Goal: Information Seeking & Learning: Learn about a topic

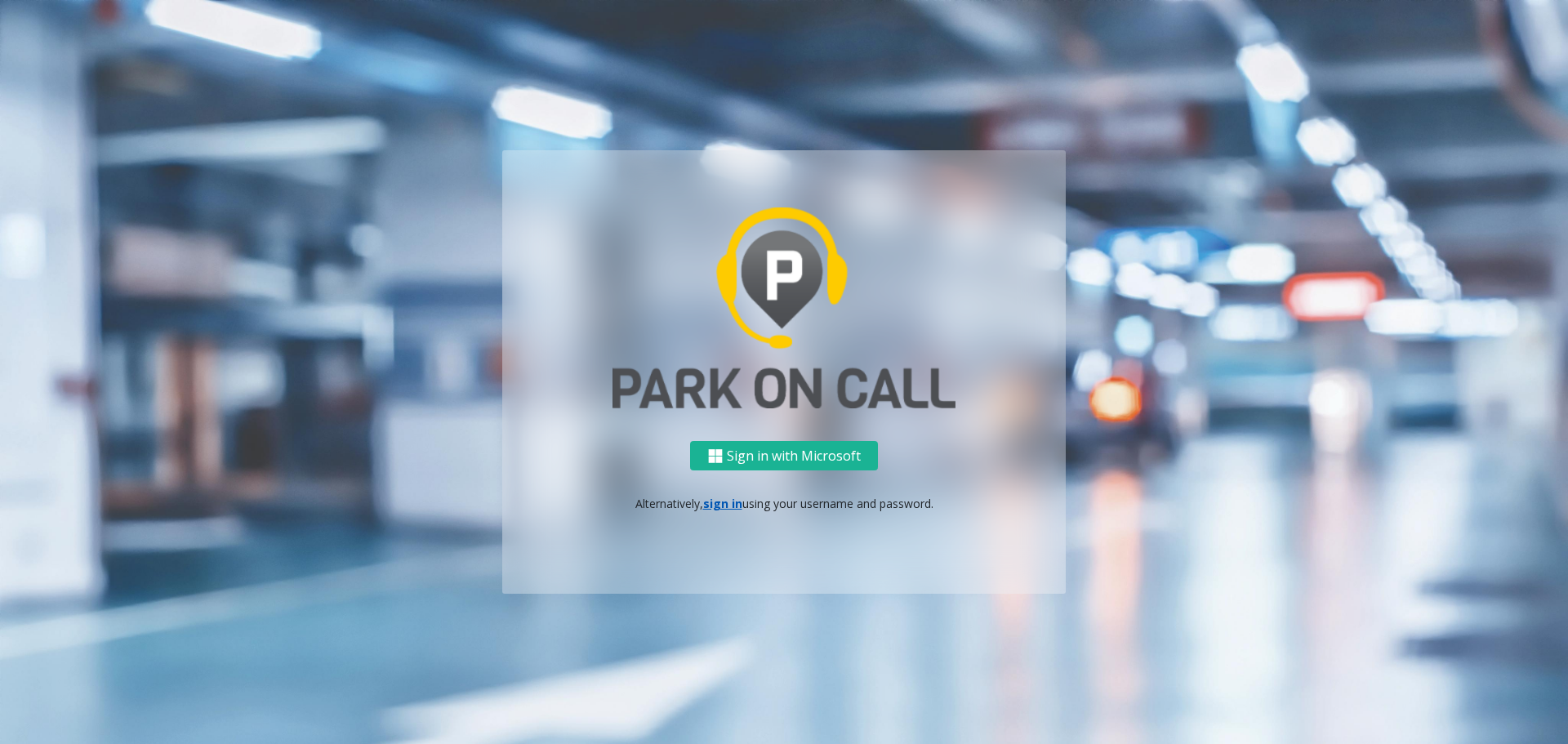
click at [719, 513] on div "Sign in with Microsoft Alternatively, sign in using your username and password." at bounding box center [784, 517] width 563 height 153
click at [717, 503] on link "sign in" at bounding box center [723, 503] width 39 height 15
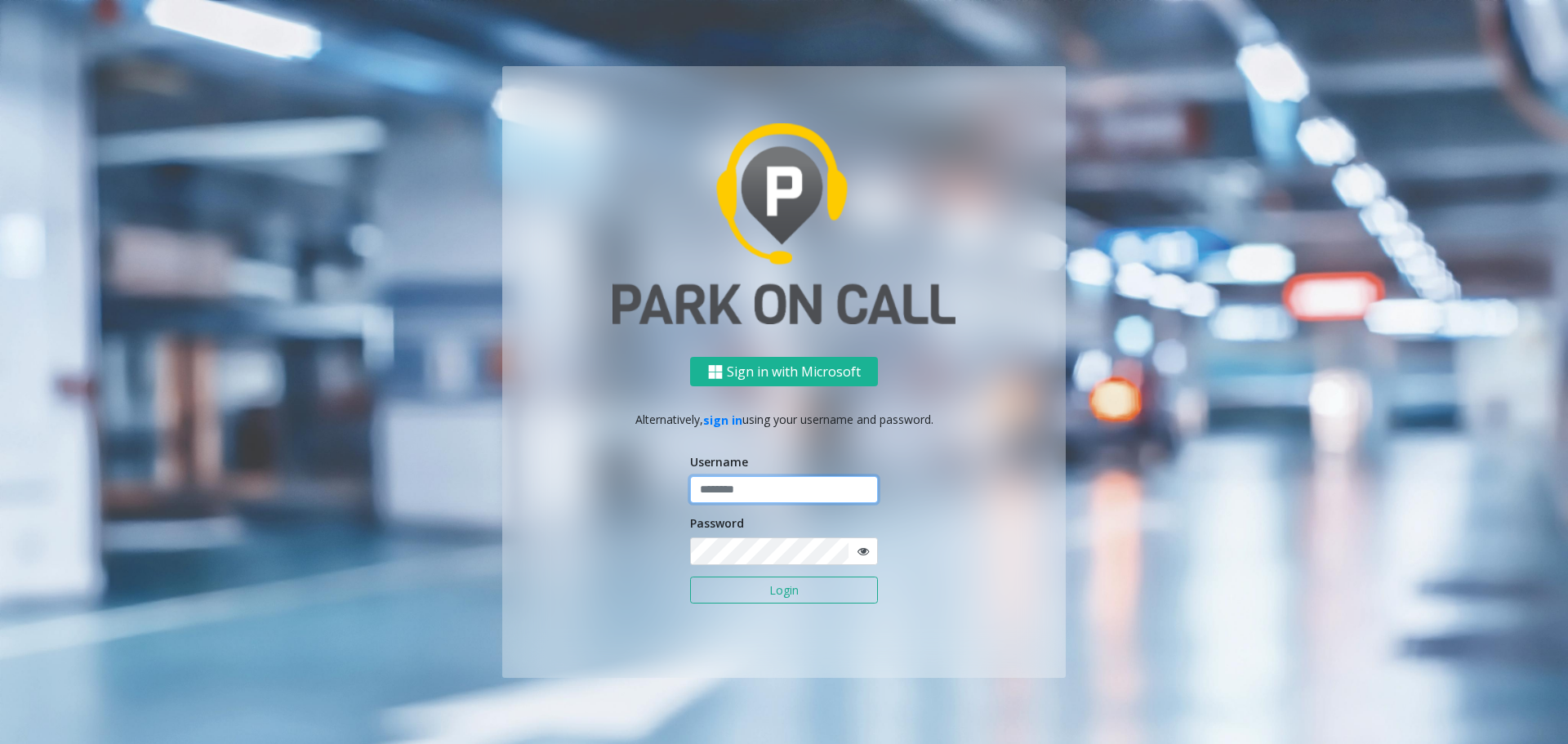
type input "**********"
click at [799, 599] on button "Login" at bounding box center [783, 591] width 187 height 27
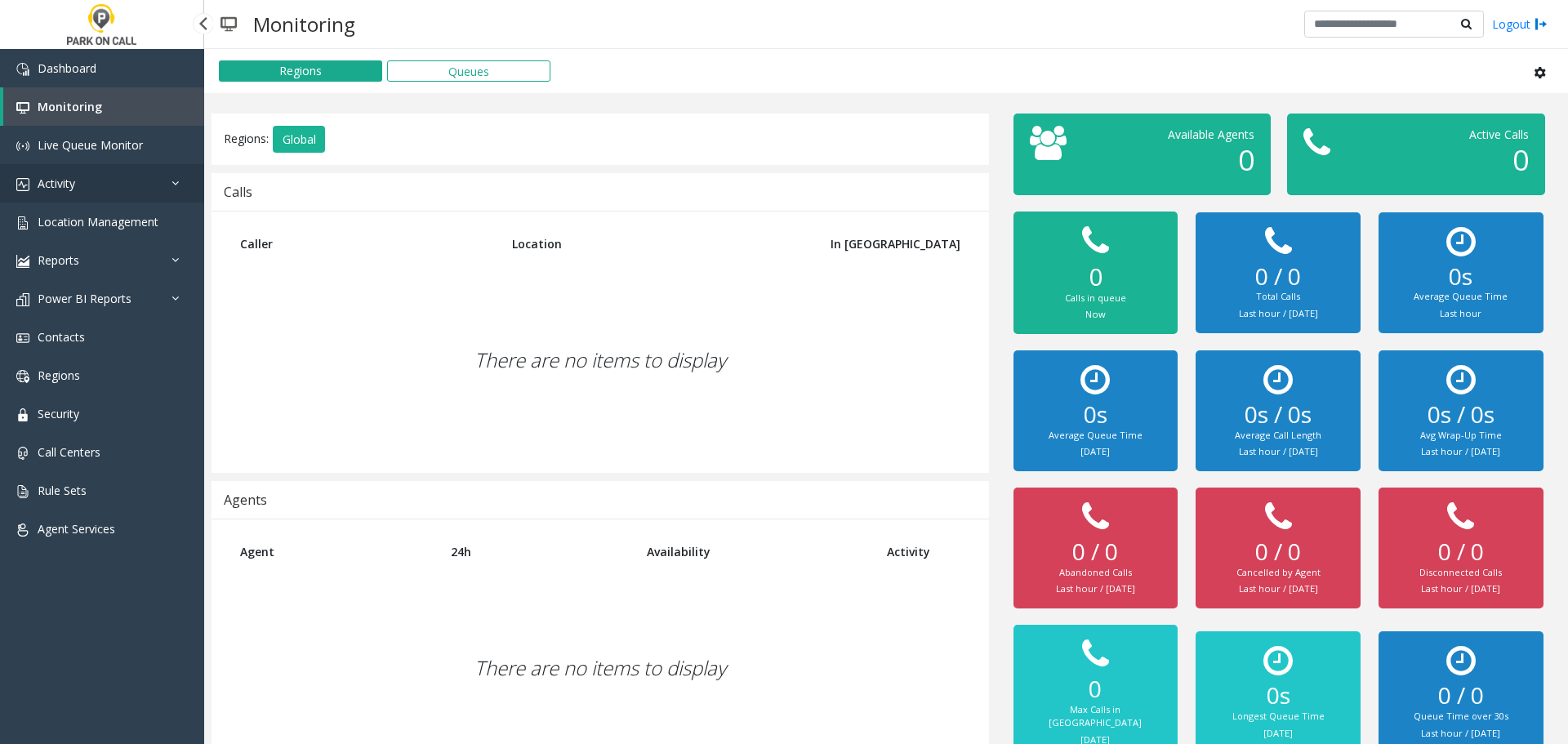
click at [102, 185] on link "Activity" at bounding box center [102, 183] width 205 height 39
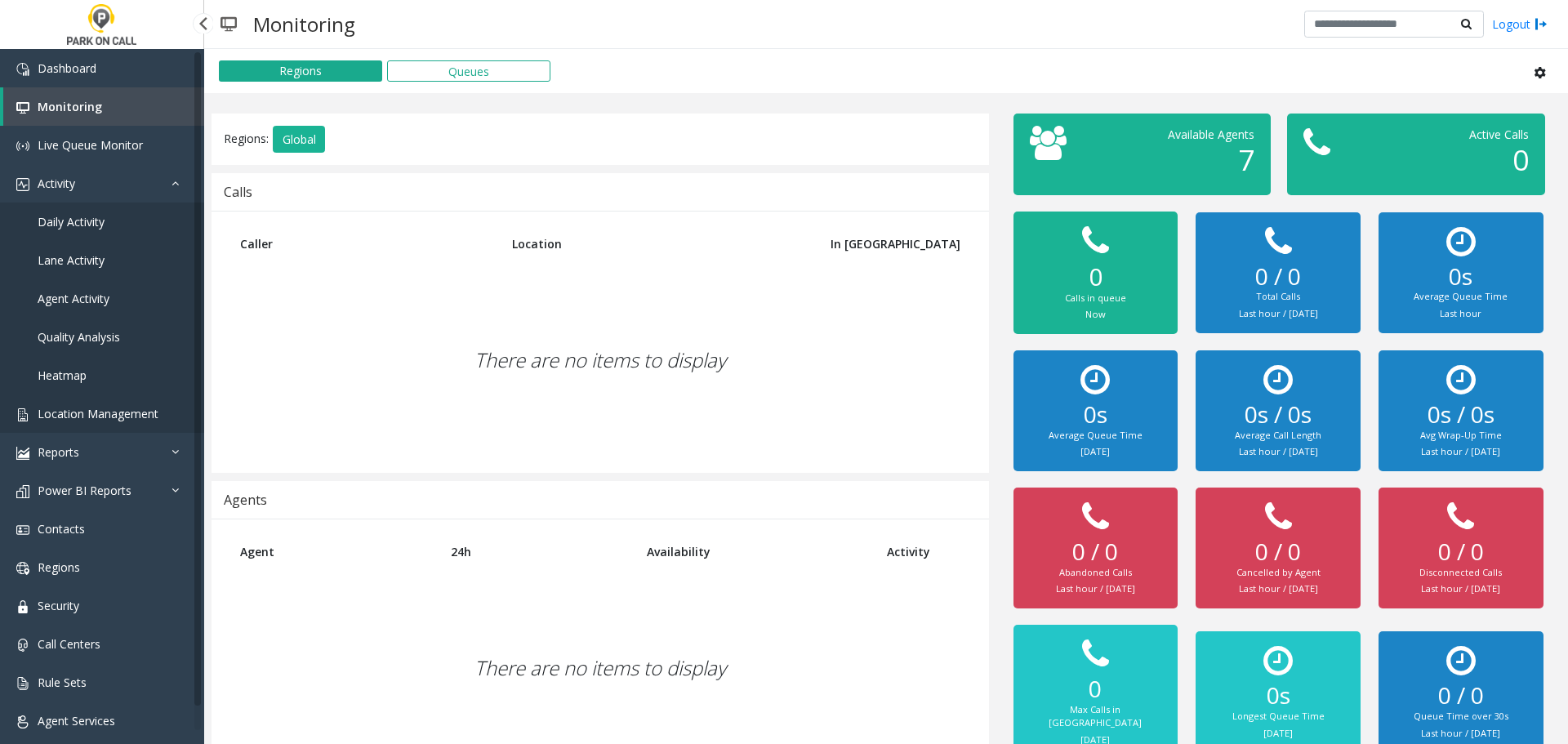
click at [96, 419] on span "Location Management" at bounding box center [98, 414] width 121 height 15
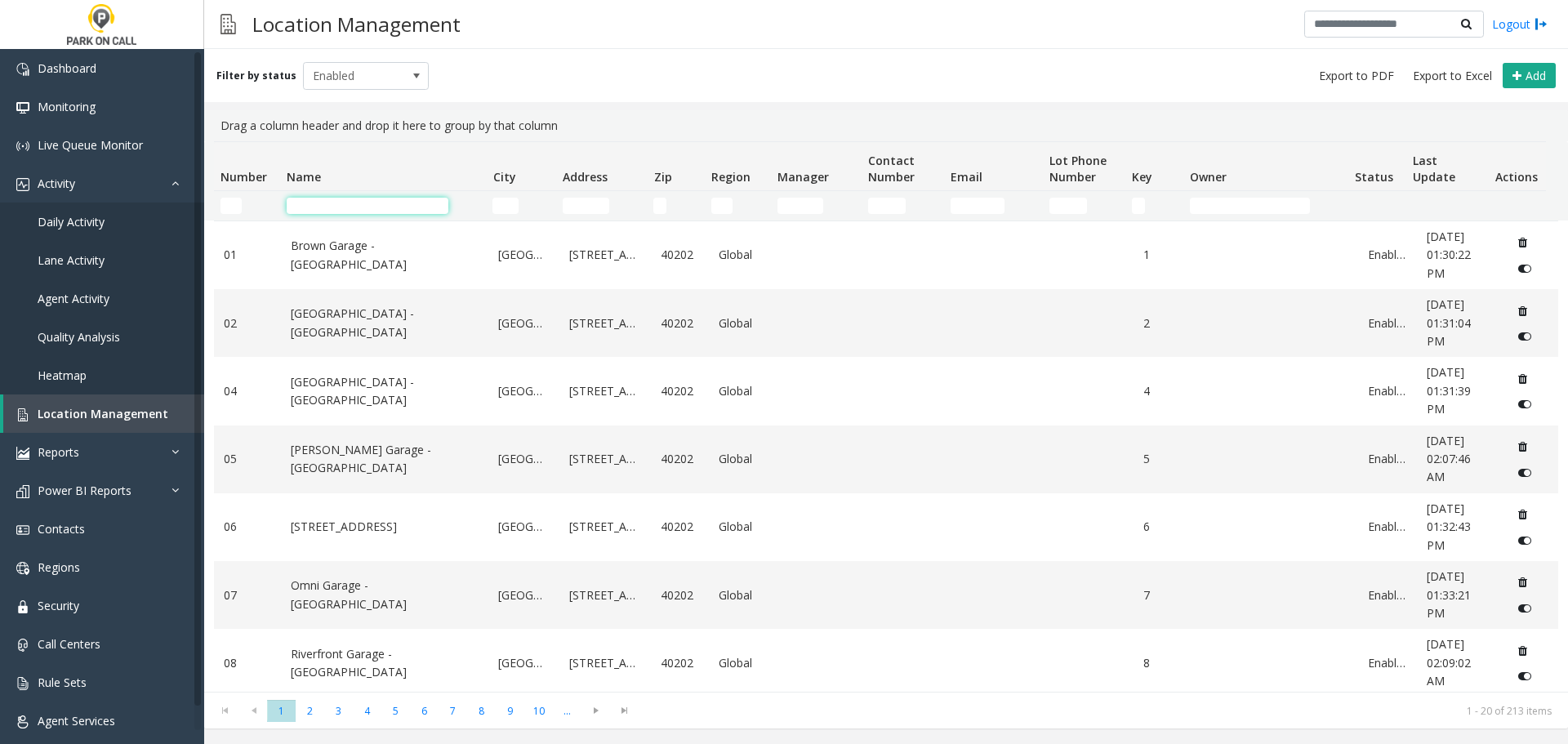
click at [364, 212] on input "Name Filter" at bounding box center [367, 205] width 162 height 16
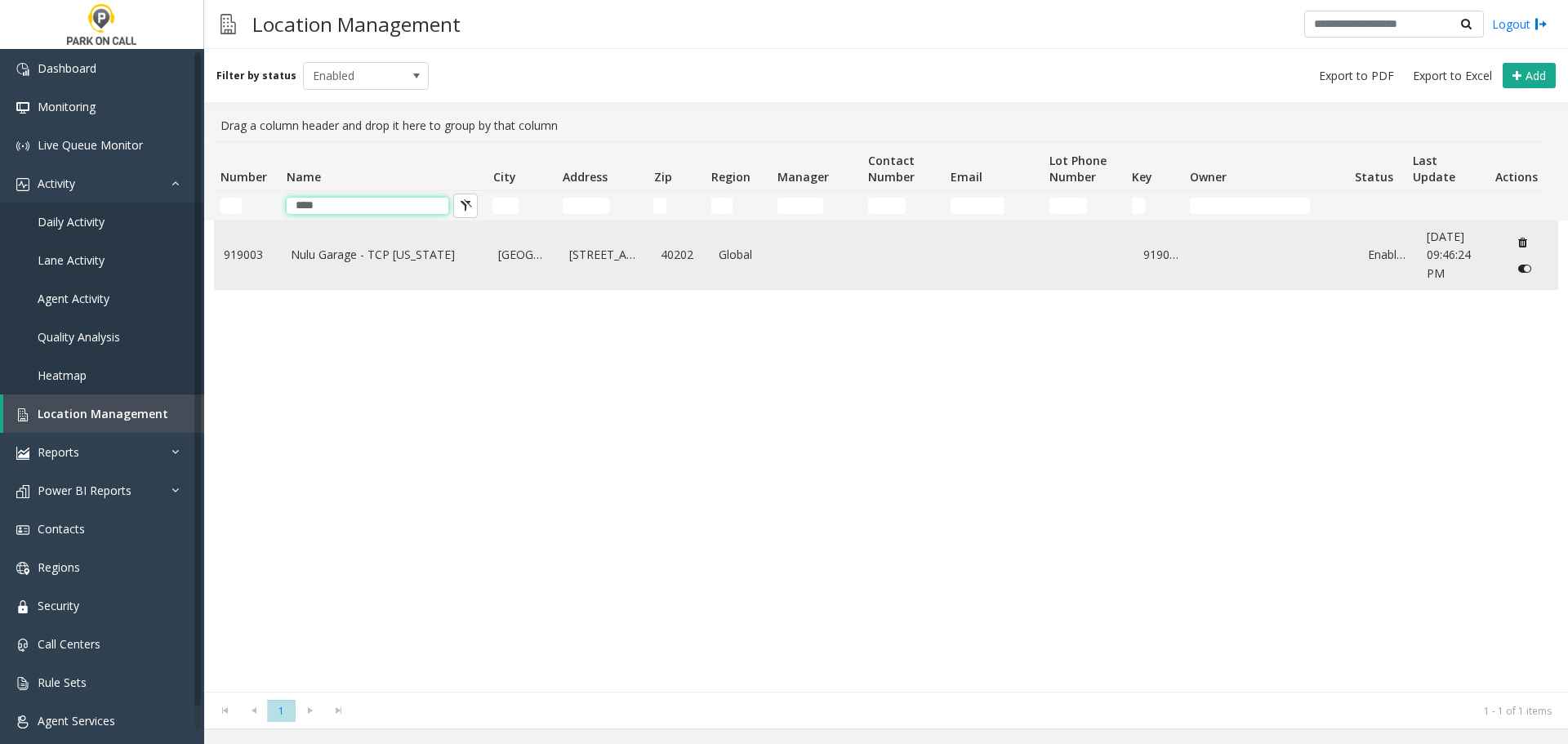
type input "****"
click at [371, 247] on link "Nulu Garage - TCP Kentucky" at bounding box center [385, 254] width 188 height 18
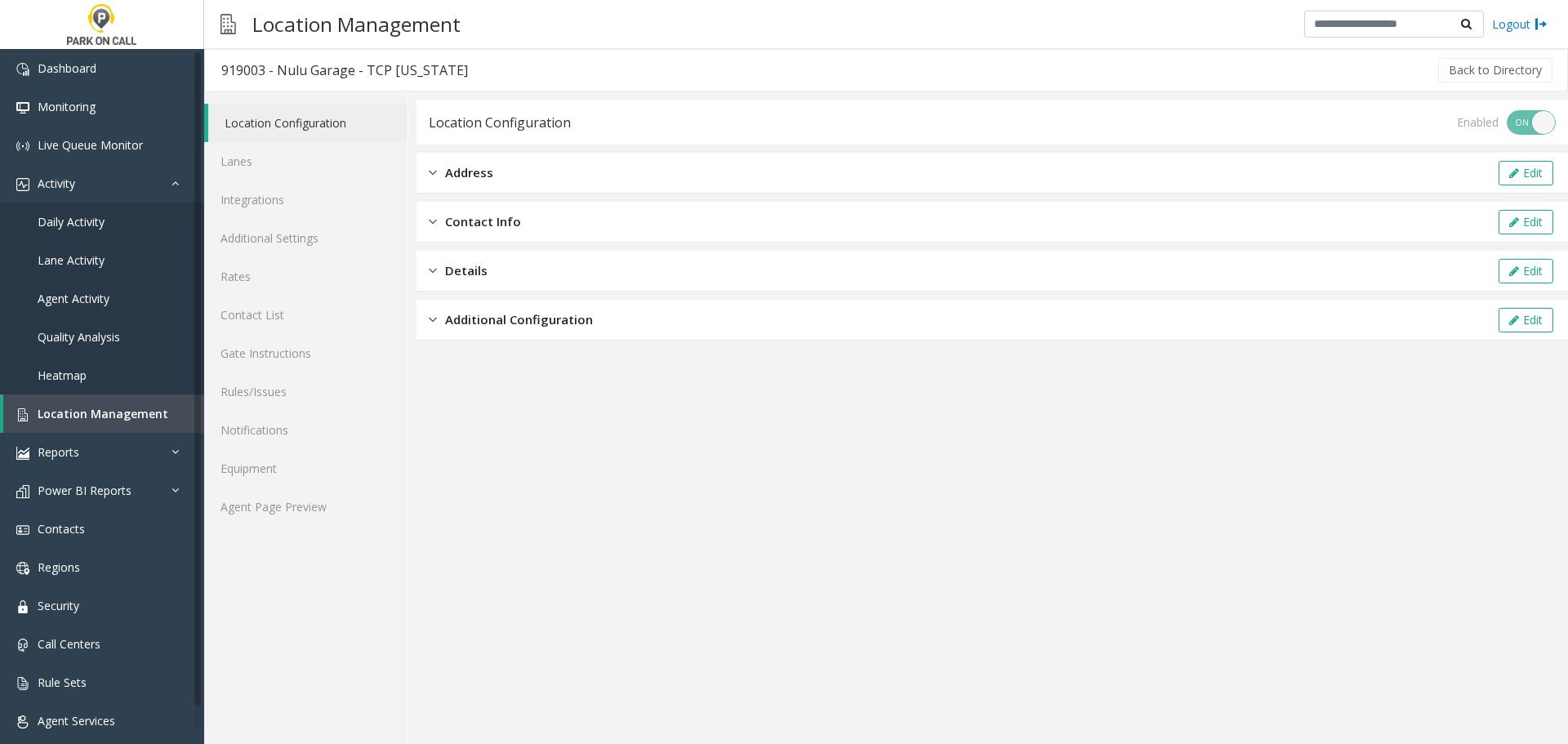
click at [688, 562] on app-location-configuration "Location Configuration Enabled ON OFF Address Edit Contact Info Edit Details Ed…" at bounding box center [993, 421] width 1152 height 645
drag, startPoint x: 223, startPoint y: 67, endPoint x: 264, endPoint y: 66, distance: 41.0
click at [264, 66] on div "919003 - Nulu Garage - TCP Kentucky" at bounding box center [345, 70] width 246 height 21
copy div "919003"
click at [98, 94] on link "Monitoring" at bounding box center [102, 106] width 205 height 39
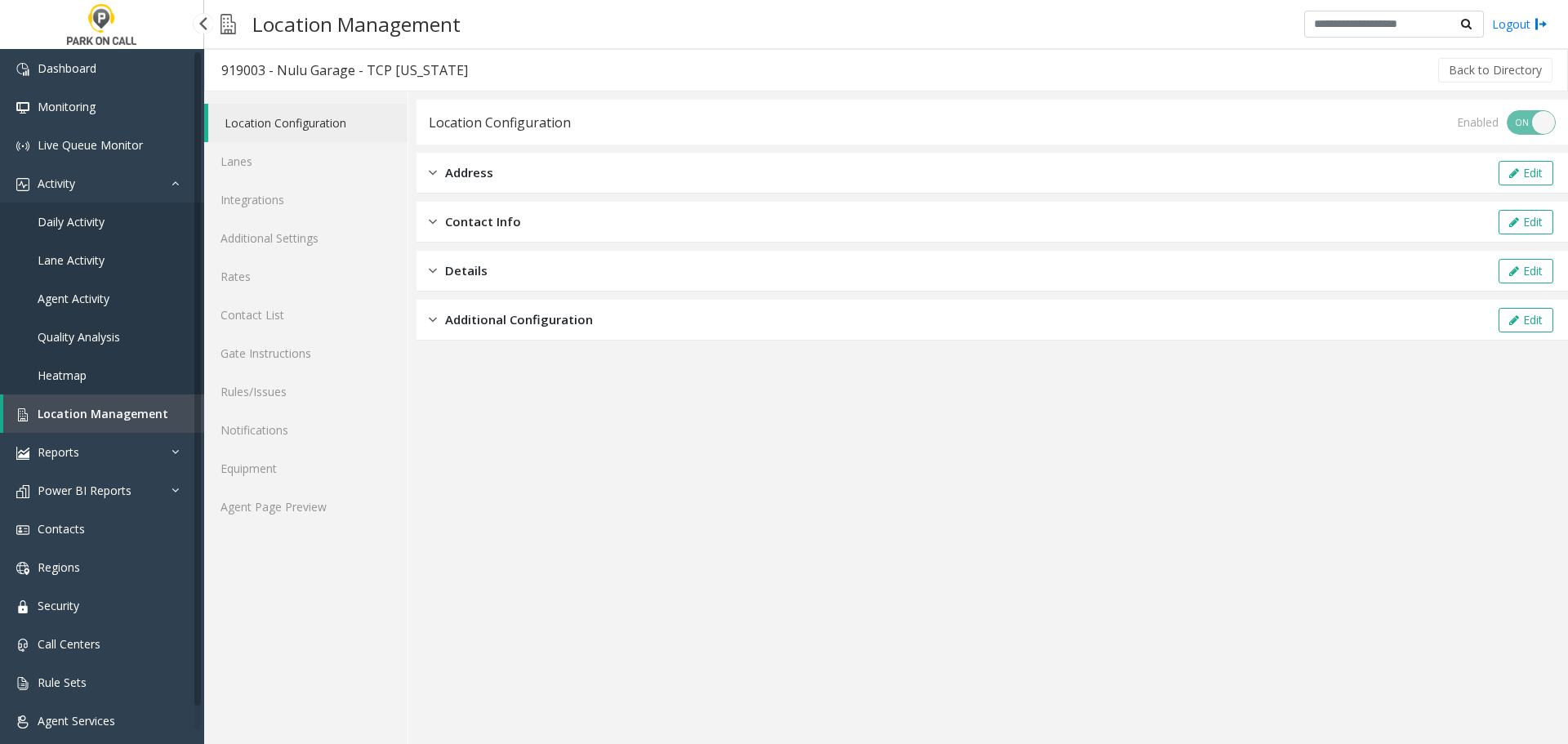
click at [92, 408] on span "Location Management" at bounding box center [103, 414] width 131 height 15
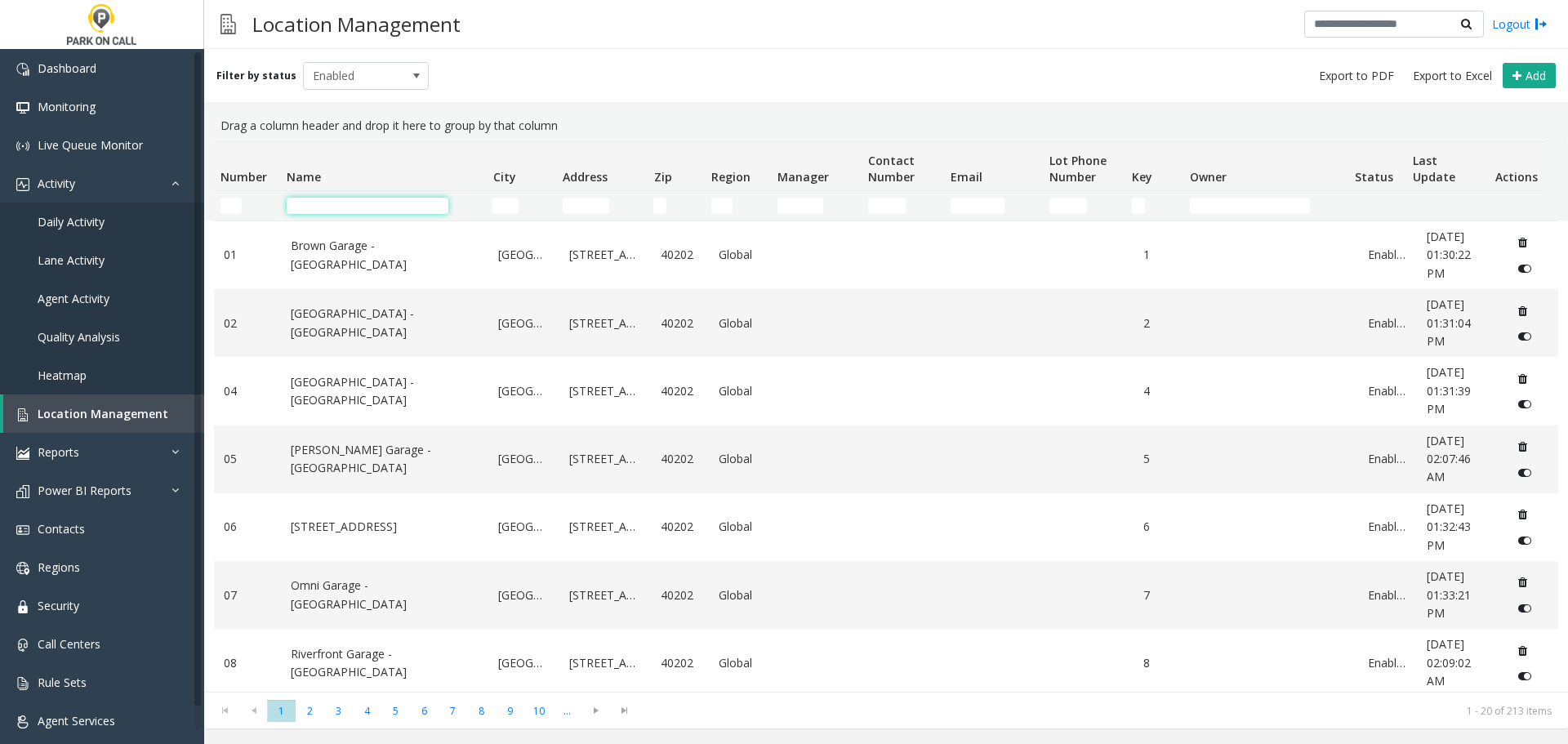
click at [330, 201] on input "Name Filter" at bounding box center [367, 205] width 162 height 16
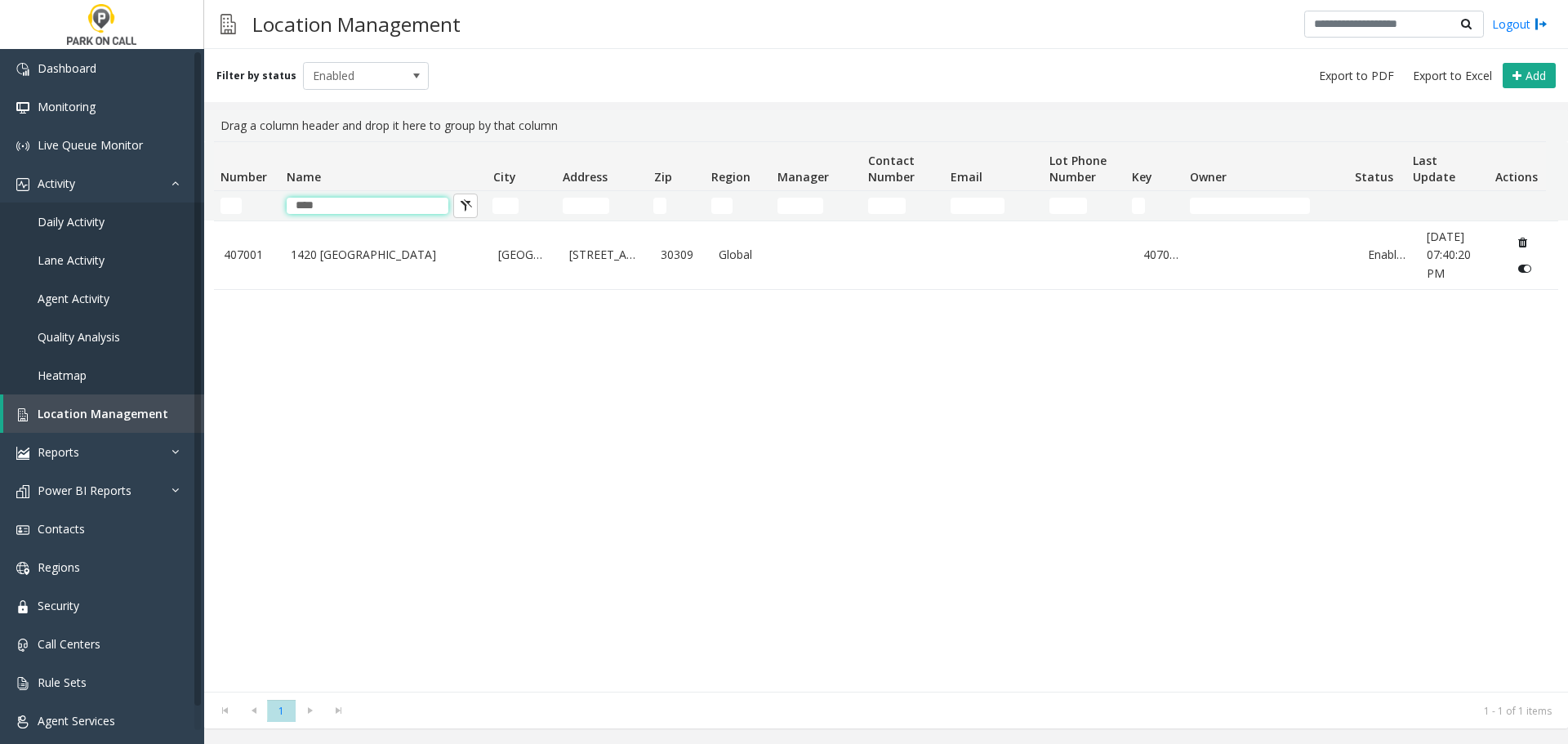
type input "****"
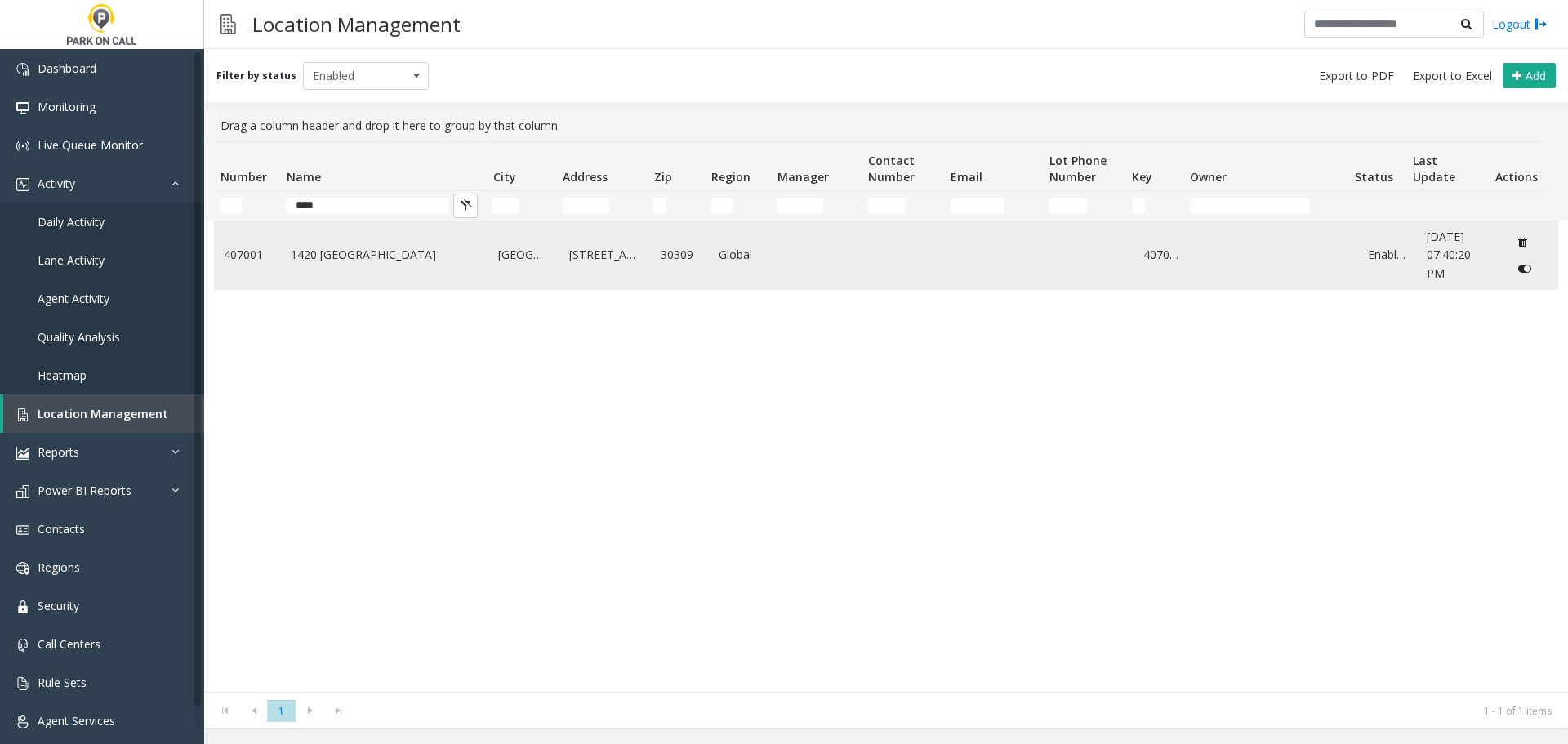
click at [349, 259] on link "1420 Peachtree - Peak Parking" at bounding box center [385, 254] width 188 height 18
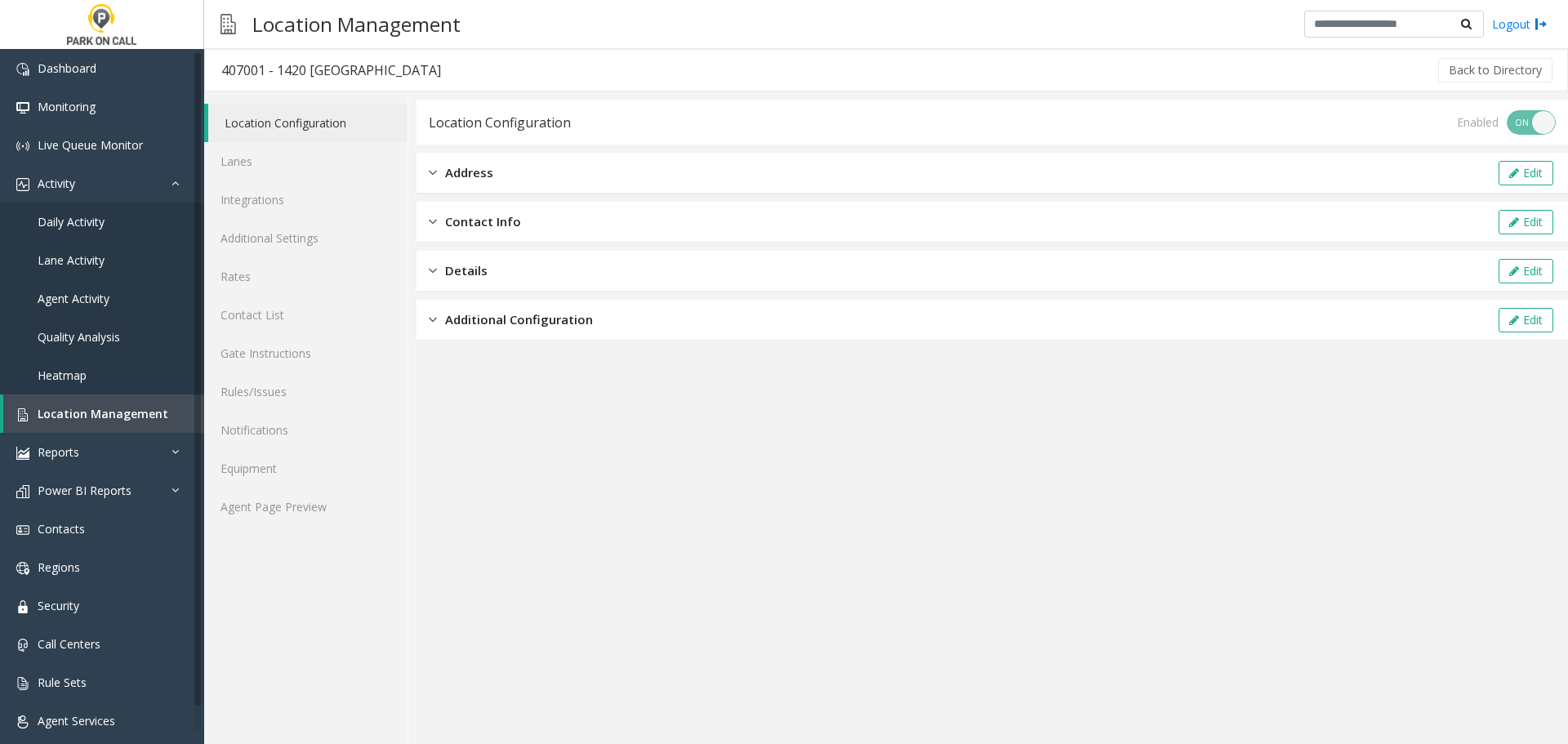
drag, startPoint x: 1192, startPoint y: 573, endPoint x: 1140, endPoint y: 528, distance: 68.8
click at [1191, 573] on app-location-configuration "Location Configuration Enabled ON OFF Address Edit Contact Info Edit Details Ed…" at bounding box center [993, 421] width 1152 height 645
click at [563, 444] on app-location-configuration "Location Configuration Enabled ON OFF Address Edit Contact Info Edit Details Ed…" at bounding box center [993, 421] width 1152 height 645
click at [99, 415] on span "Location Management" at bounding box center [103, 414] width 131 height 15
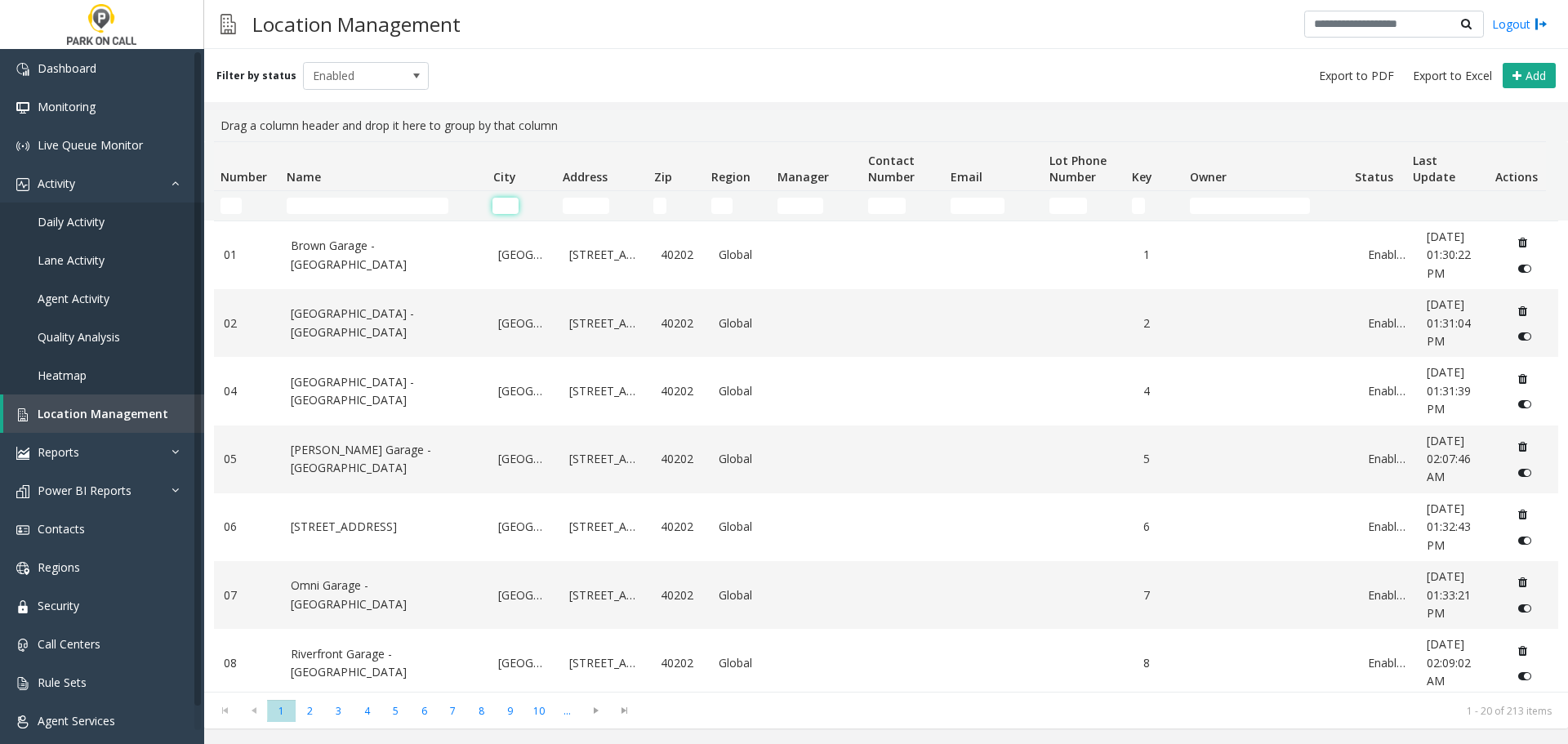
click at [508, 204] on input "City Filter" at bounding box center [505, 205] width 26 height 16
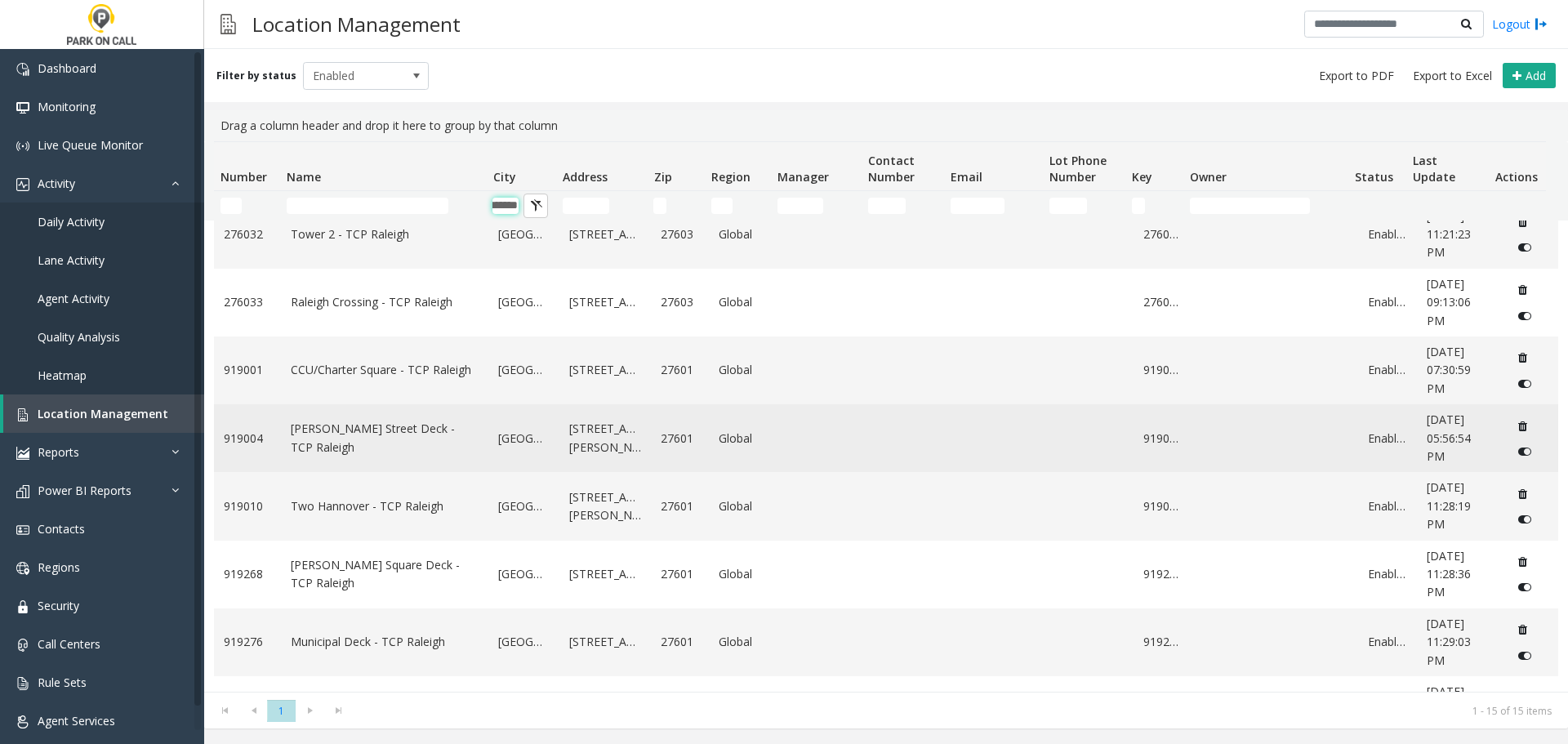
scroll to position [468, 0]
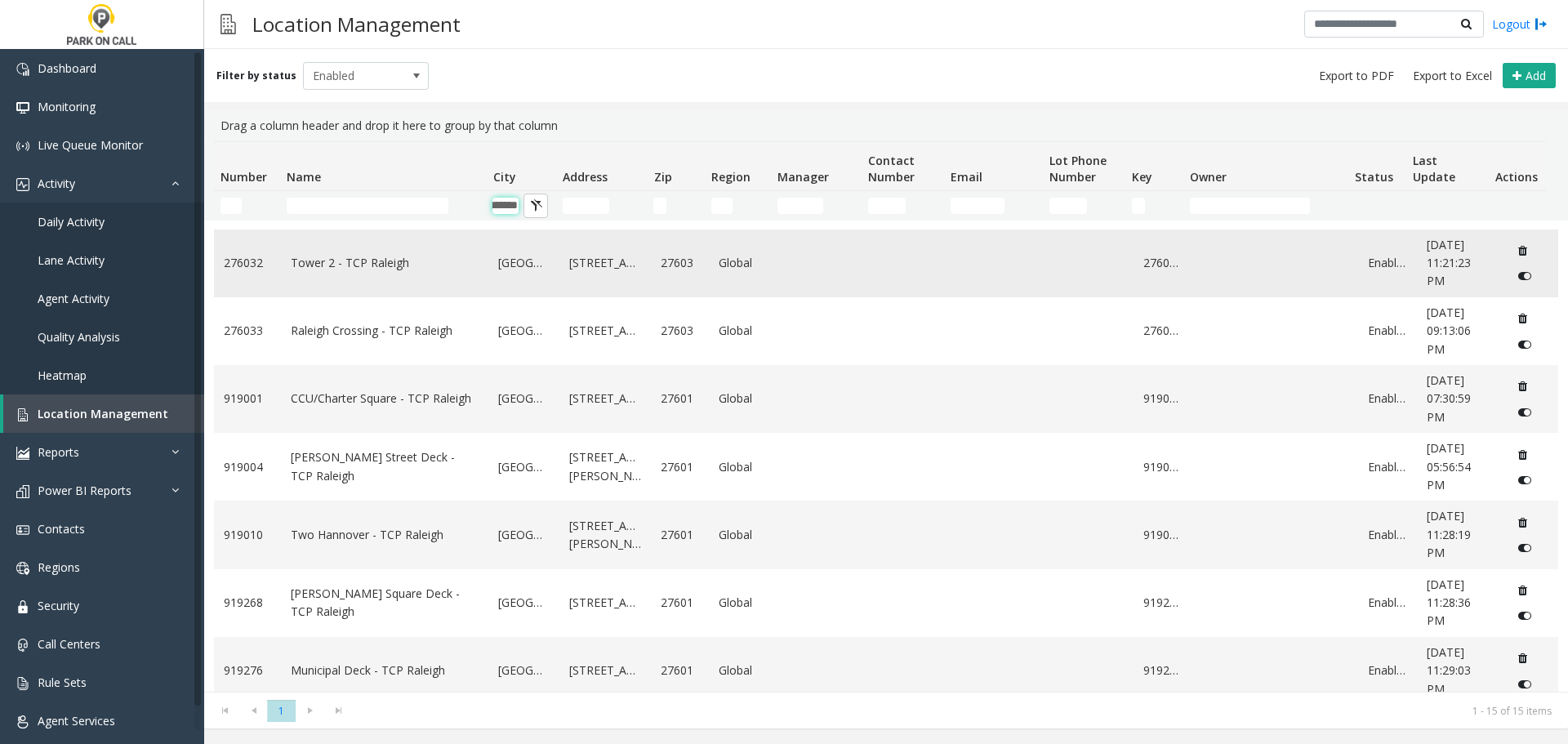
type input "*******"
click at [575, 206] on input "Address Filter" at bounding box center [586, 205] width 46 height 16
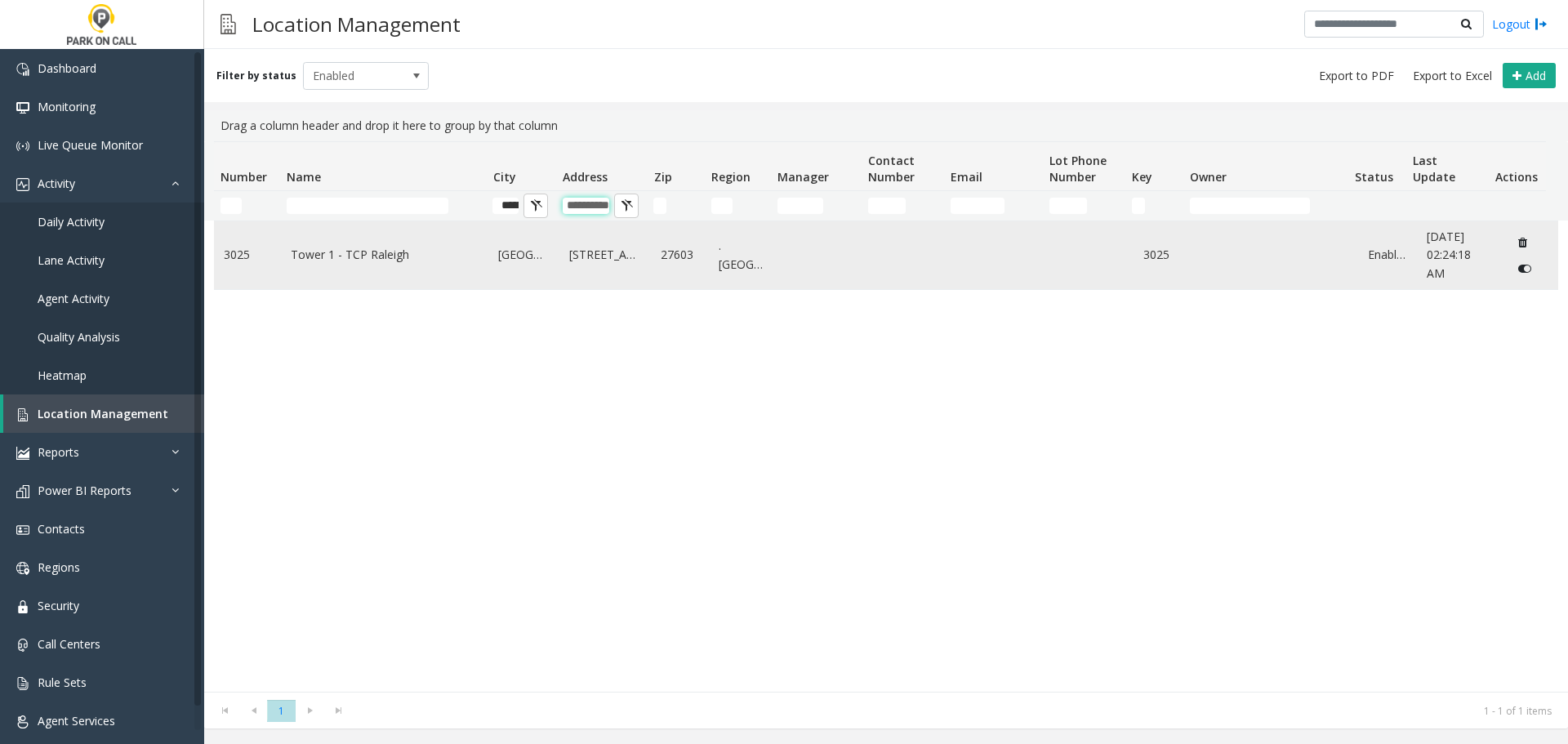
type input "**********"
click at [374, 245] on td "Tower 1 - TCP Raleigh" at bounding box center [384, 255] width 208 height 68
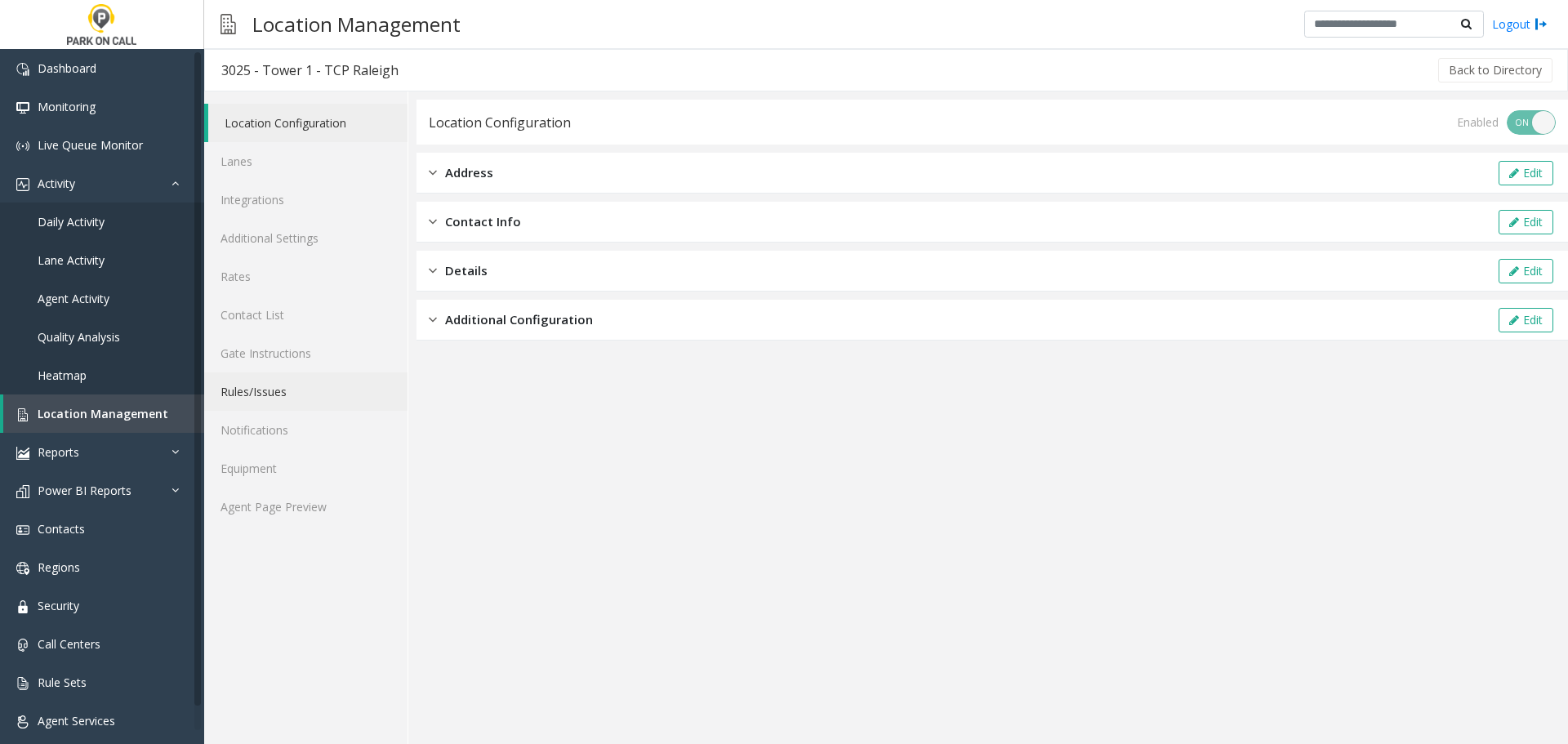
drag, startPoint x: 279, startPoint y: 386, endPoint x: 321, endPoint y: 396, distance: 43.2
click at [279, 386] on link "Rules/Issues" at bounding box center [306, 391] width 204 height 39
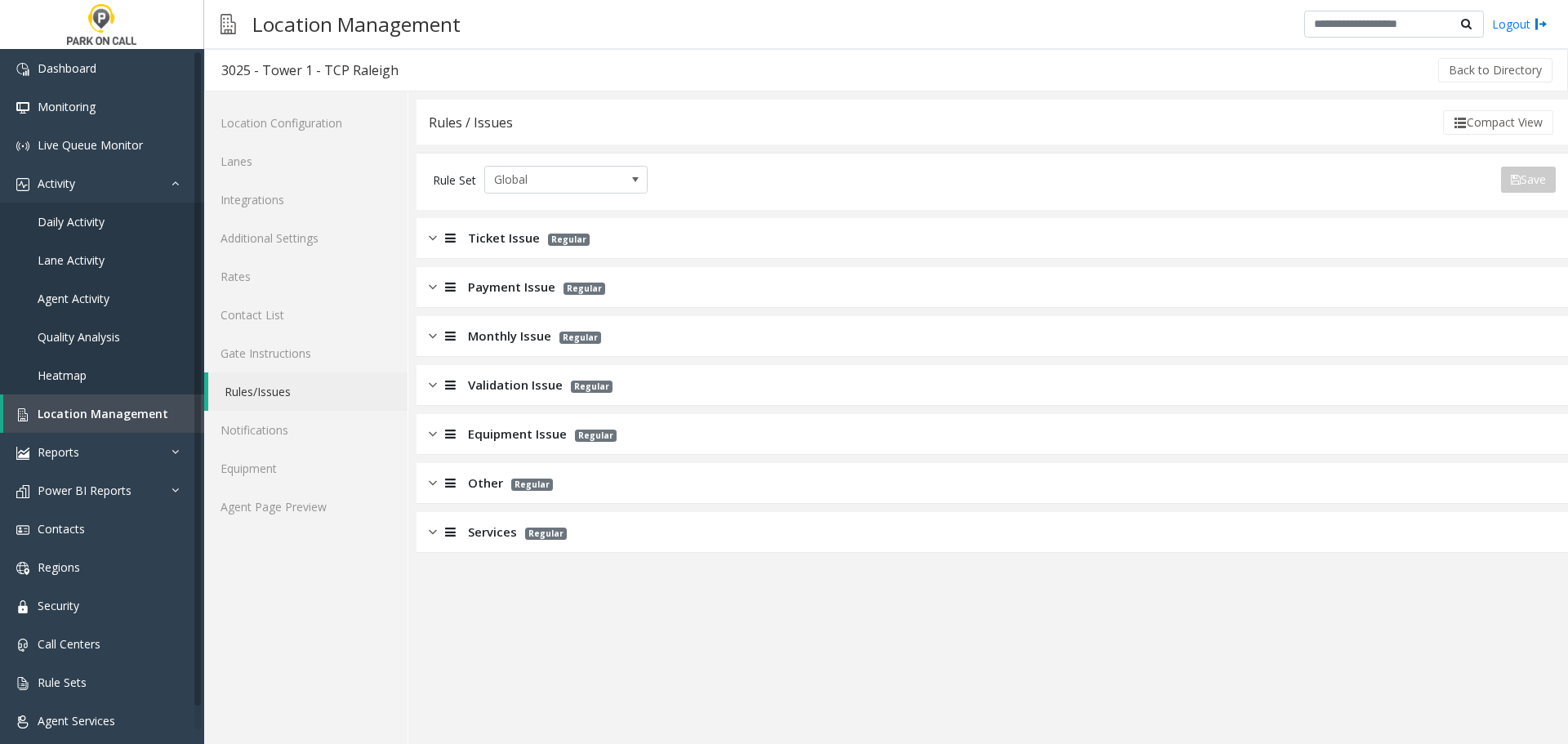
click at [621, 492] on div "Other Regular" at bounding box center [993, 484] width 1152 height 41
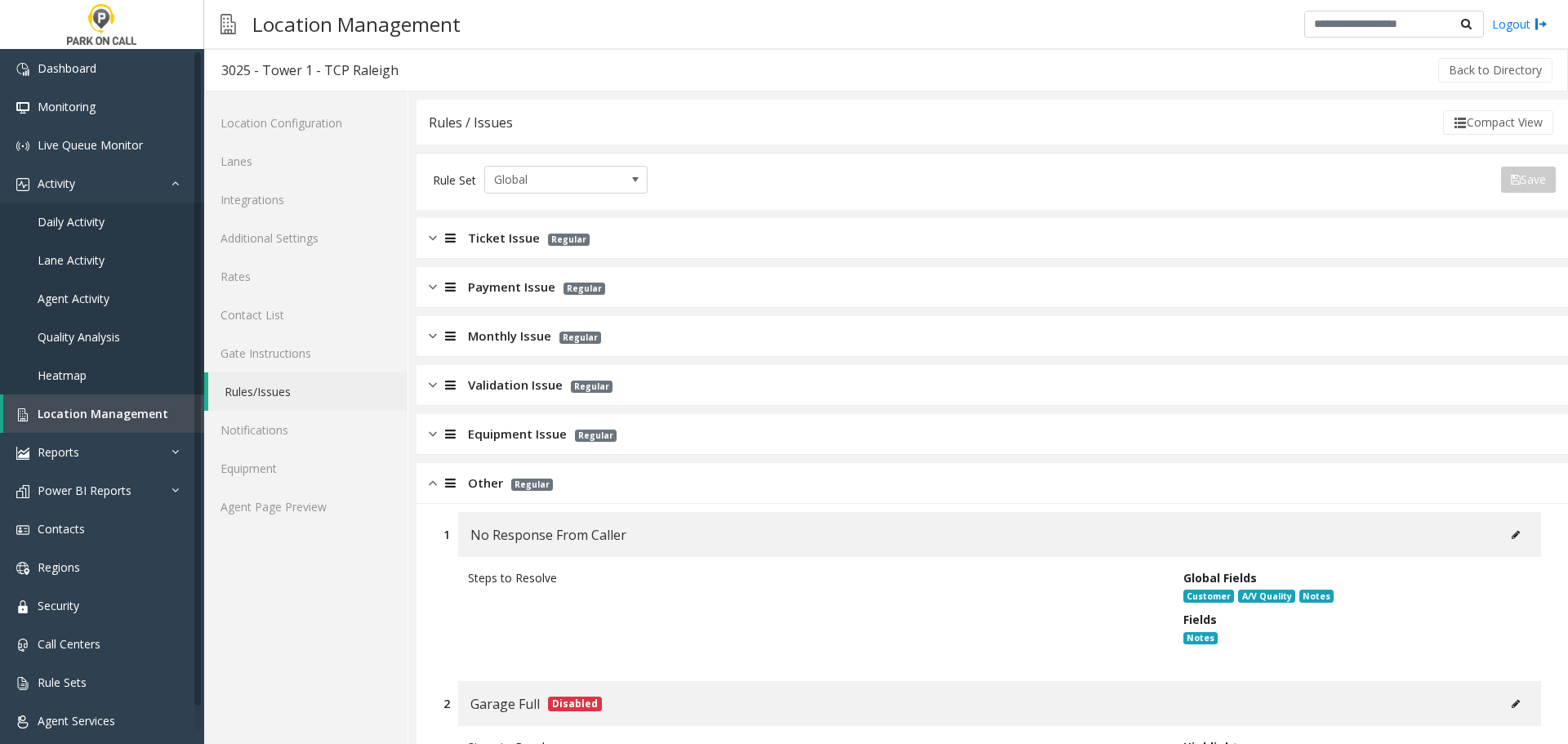
click at [640, 485] on div "Other Regular" at bounding box center [993, 484] width 1152 height 41
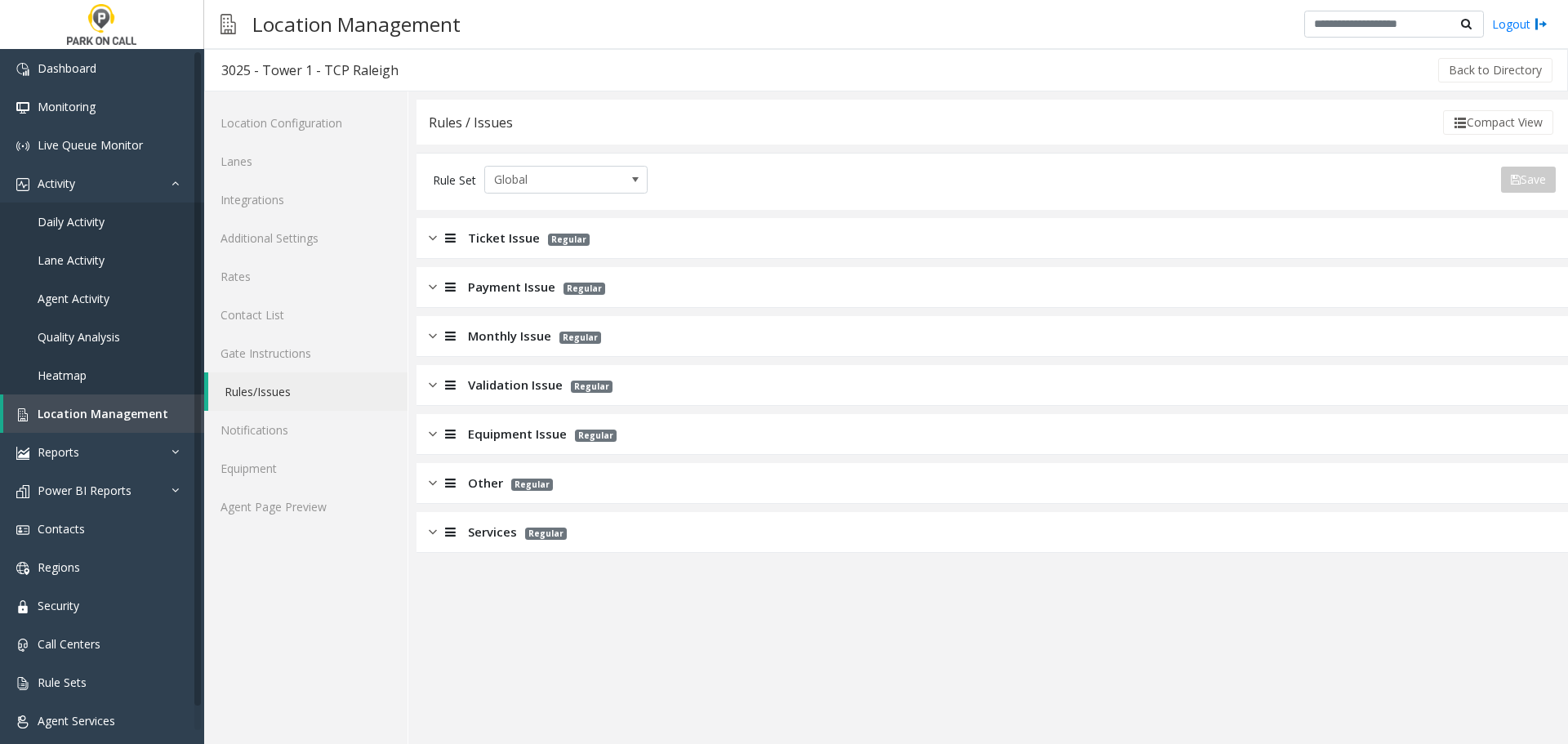
click at [640, 524] on div "Services Regular" at bounding box center [993, 533] width 1152 height 41
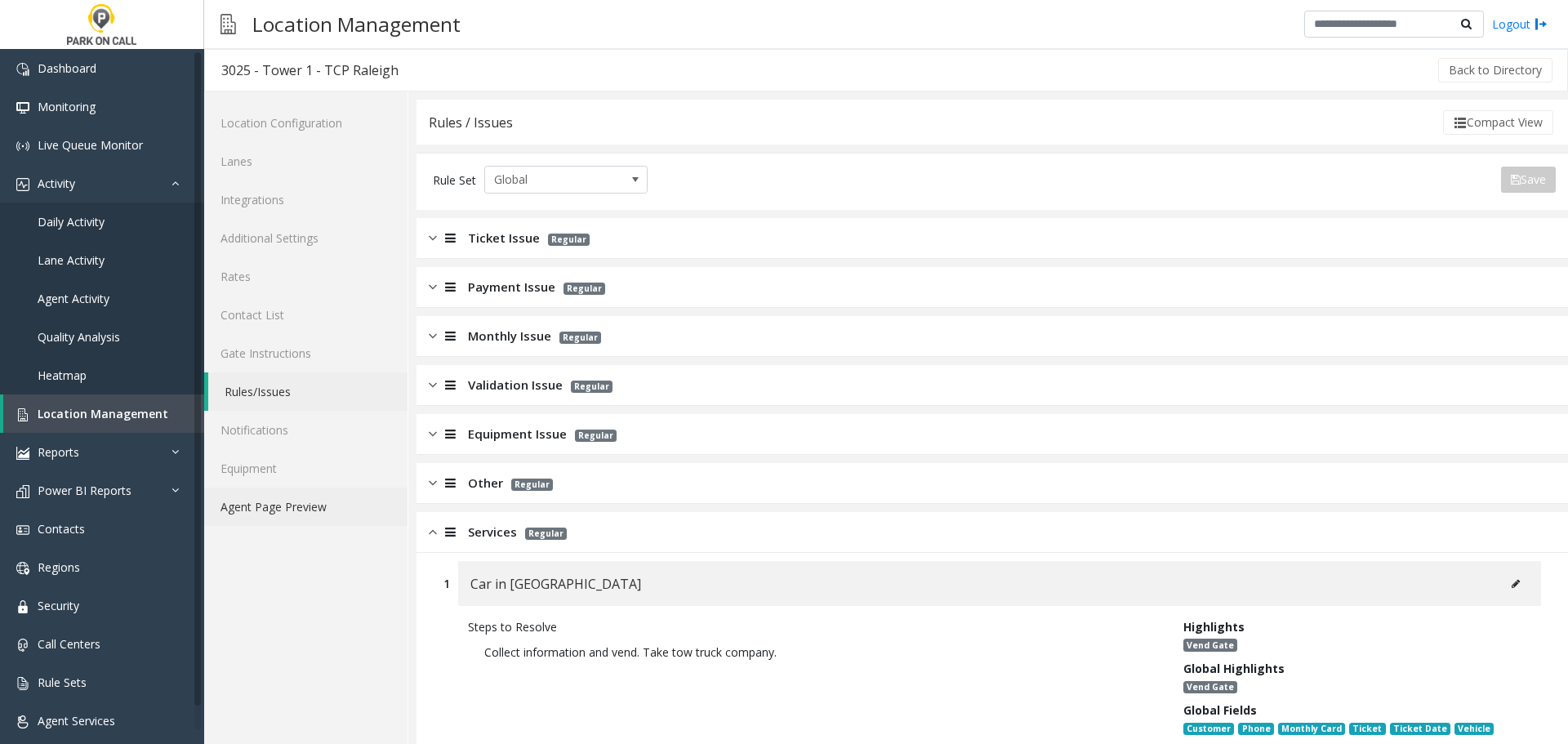
drag, startPoint x: 293, startPoint y: 508, endPoint x: 295, endPoint y: 495, distance: 13.2
click at [293, 508] on link "Agent Page Preview" at bounding box center [306, 507] width 204 height 39
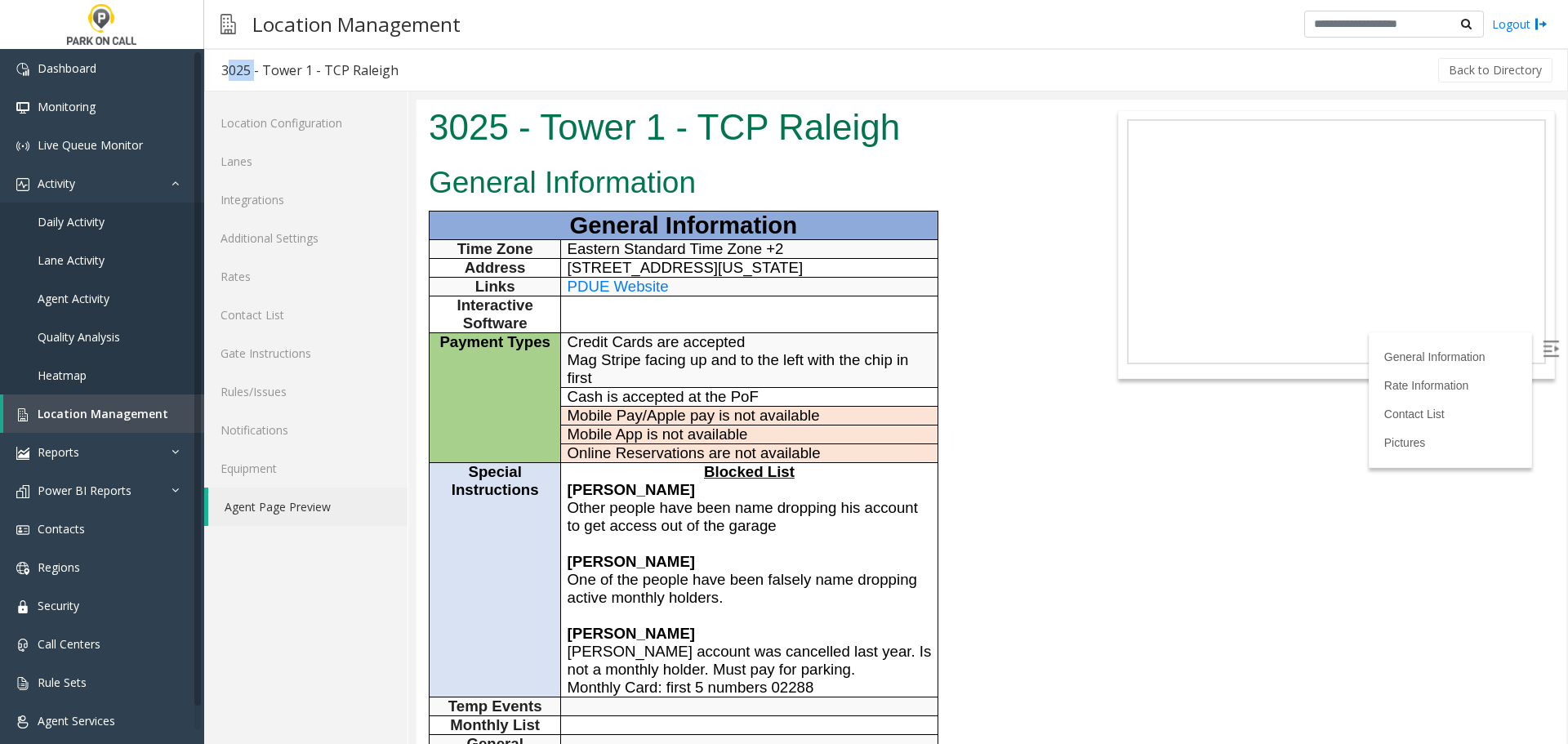
drag, startPoint x: 222, startPoint y: 67, endPoint x: 252, endPoint y: 72, distance: 30.4
click at [252, 72] on h3 "3025 - Tower 1 - TCP Raleigh" at bounding box center [310, 70] width 210 height 38
copy div "3025"
click at [284, 403] on link "Rules/Issues" at bounding box center [306, 391] width 204 height 39
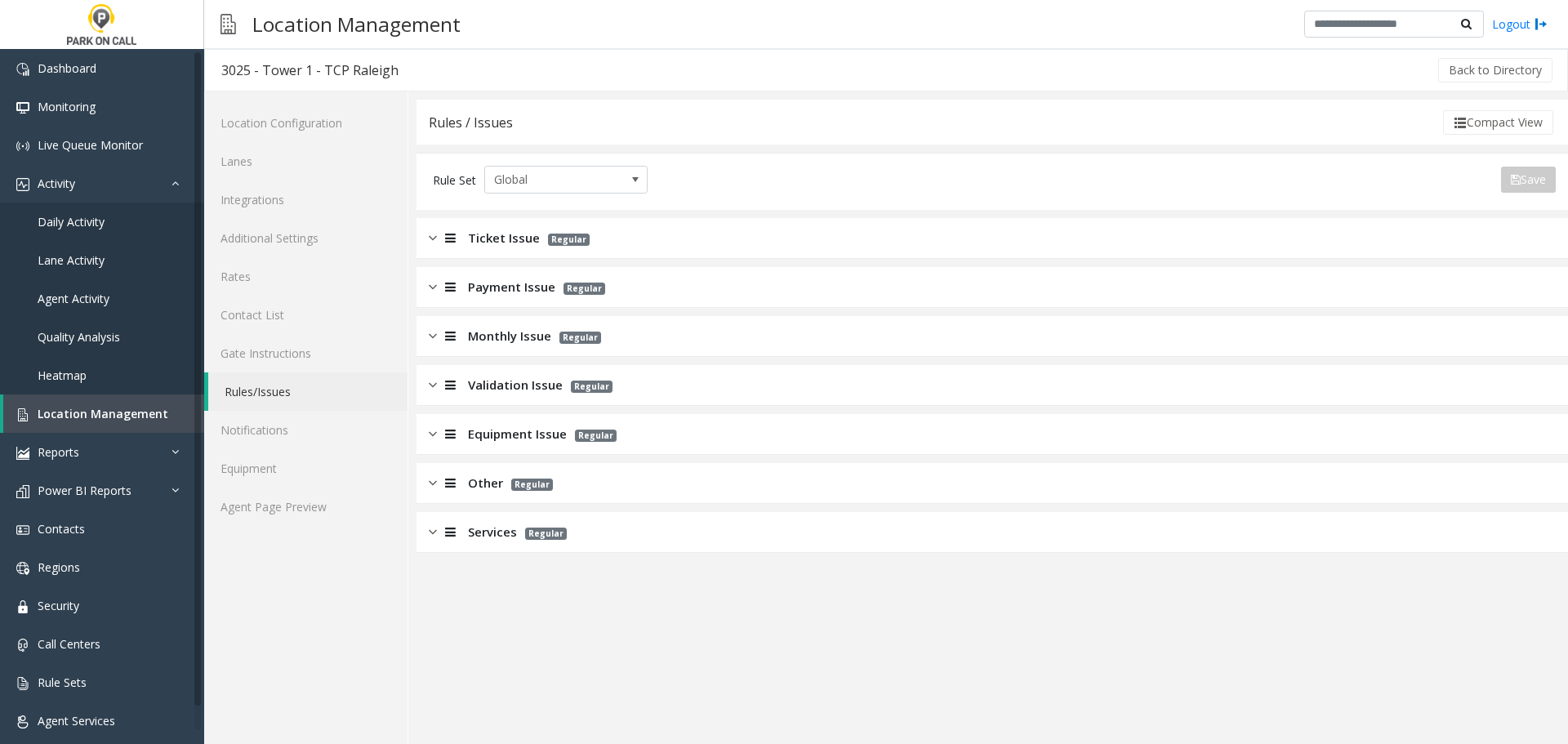
click at [542, 216] on div "Rules / Issues Compact View Rule Set Global Save Export to PDF Export to Excel …" at bounding box center [993, 326] width 1152 height 454
click at [527, 227] on div "Ticket Issue Regular" at bounding box center [993, 239] width 1152 height 41
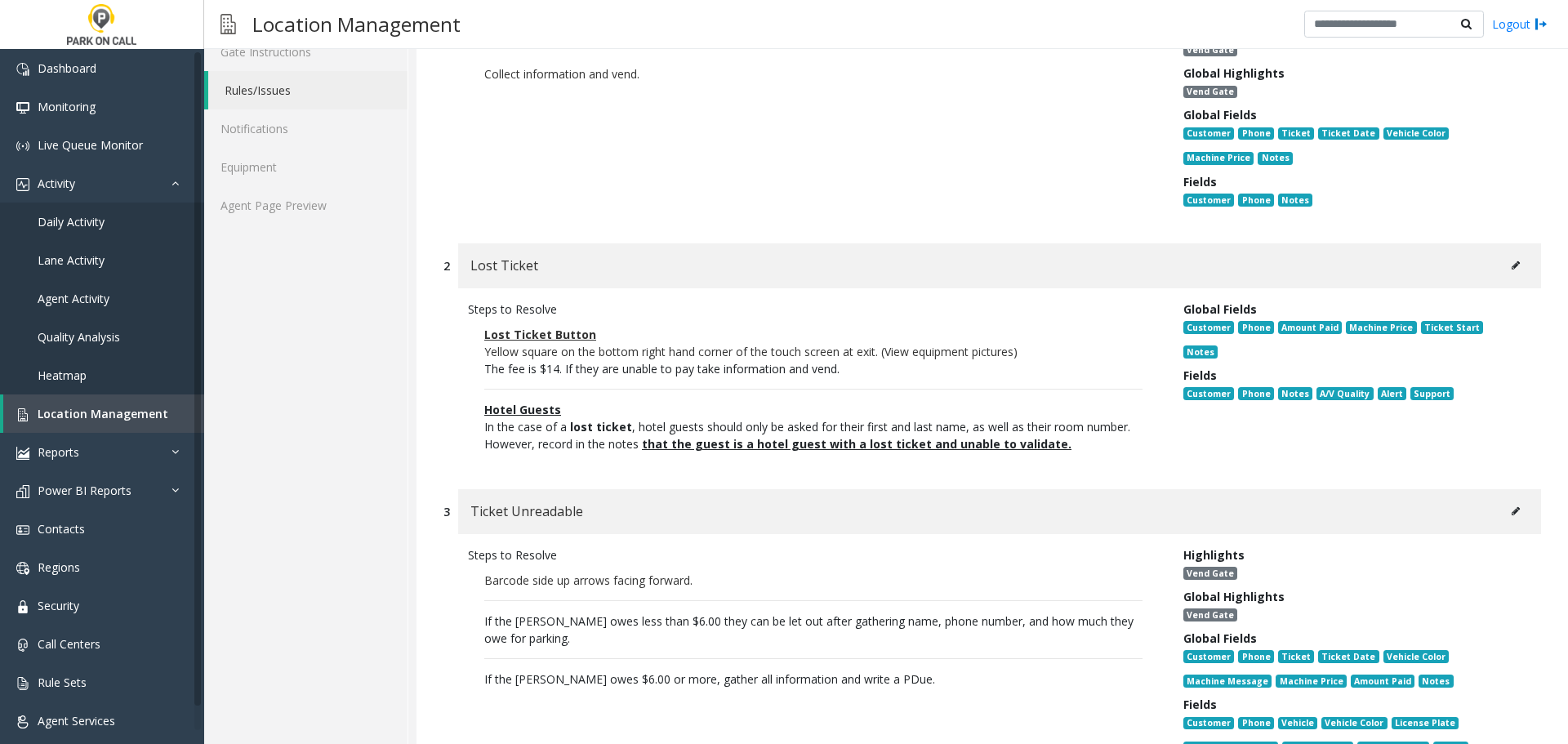
scroll to position [327, 0]
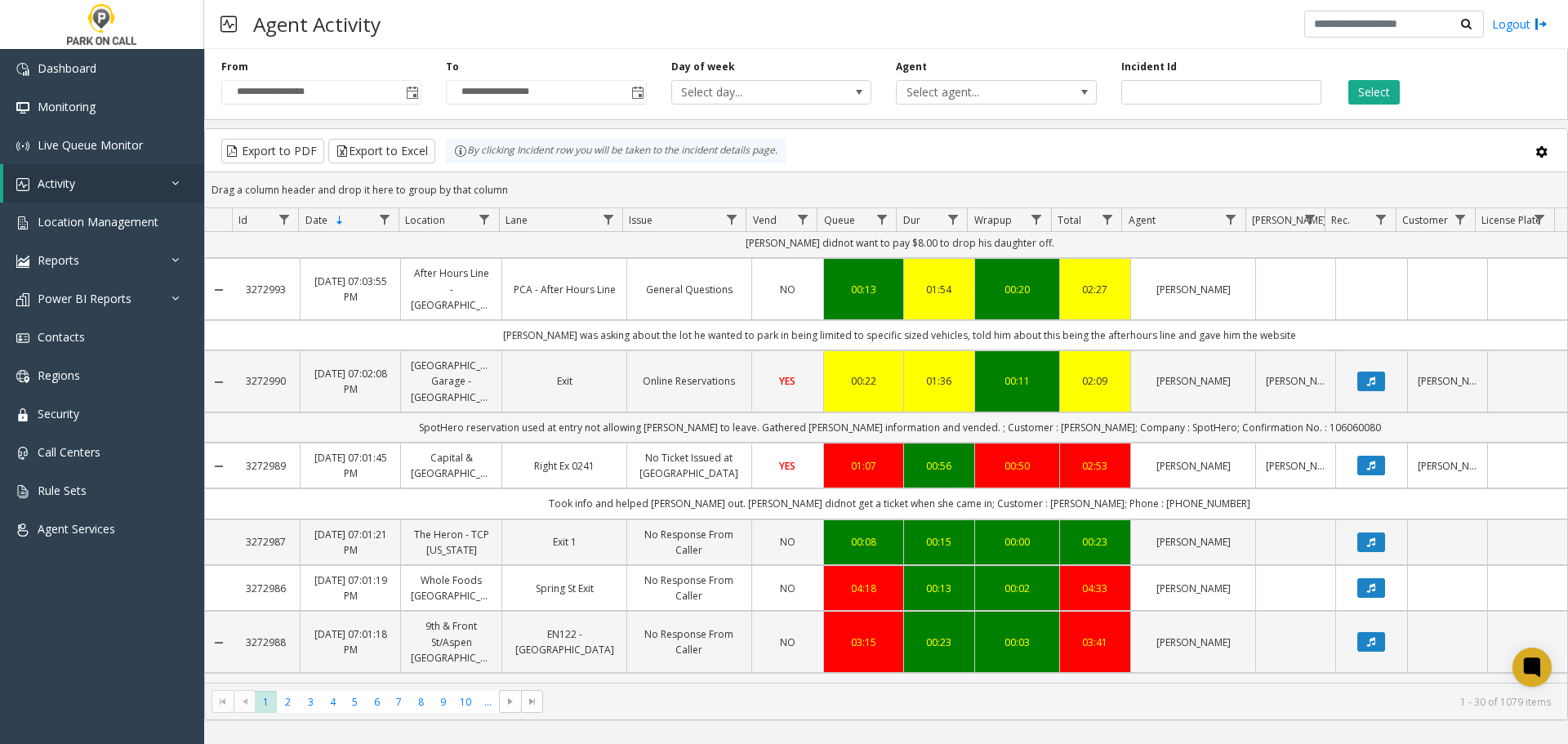
scroll to position [81, 0]
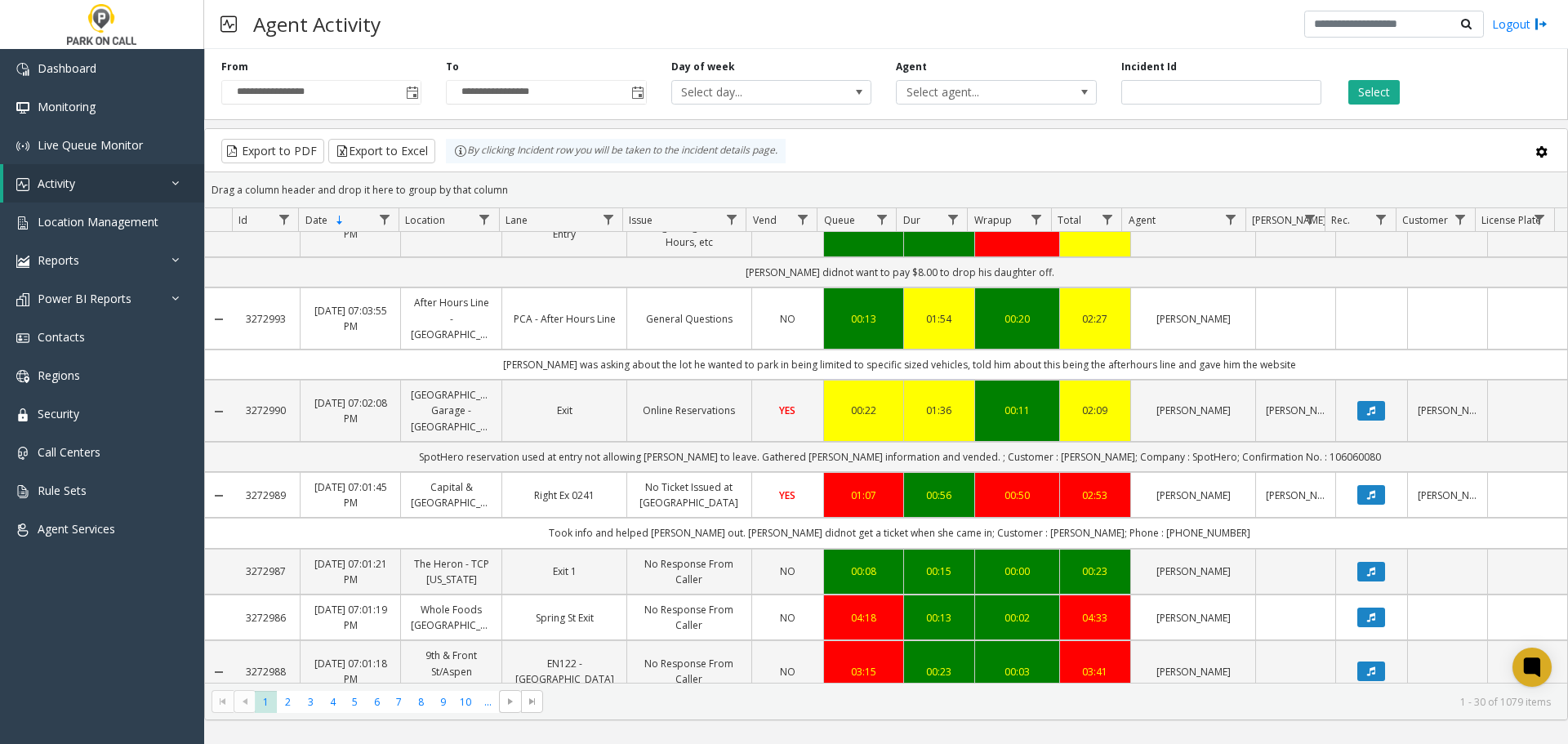
click at [685, 498] on link "No Ticket Issued at [GEOGRAPHIC_DATA]" at bounding box center [689, 495] width 104 height 31
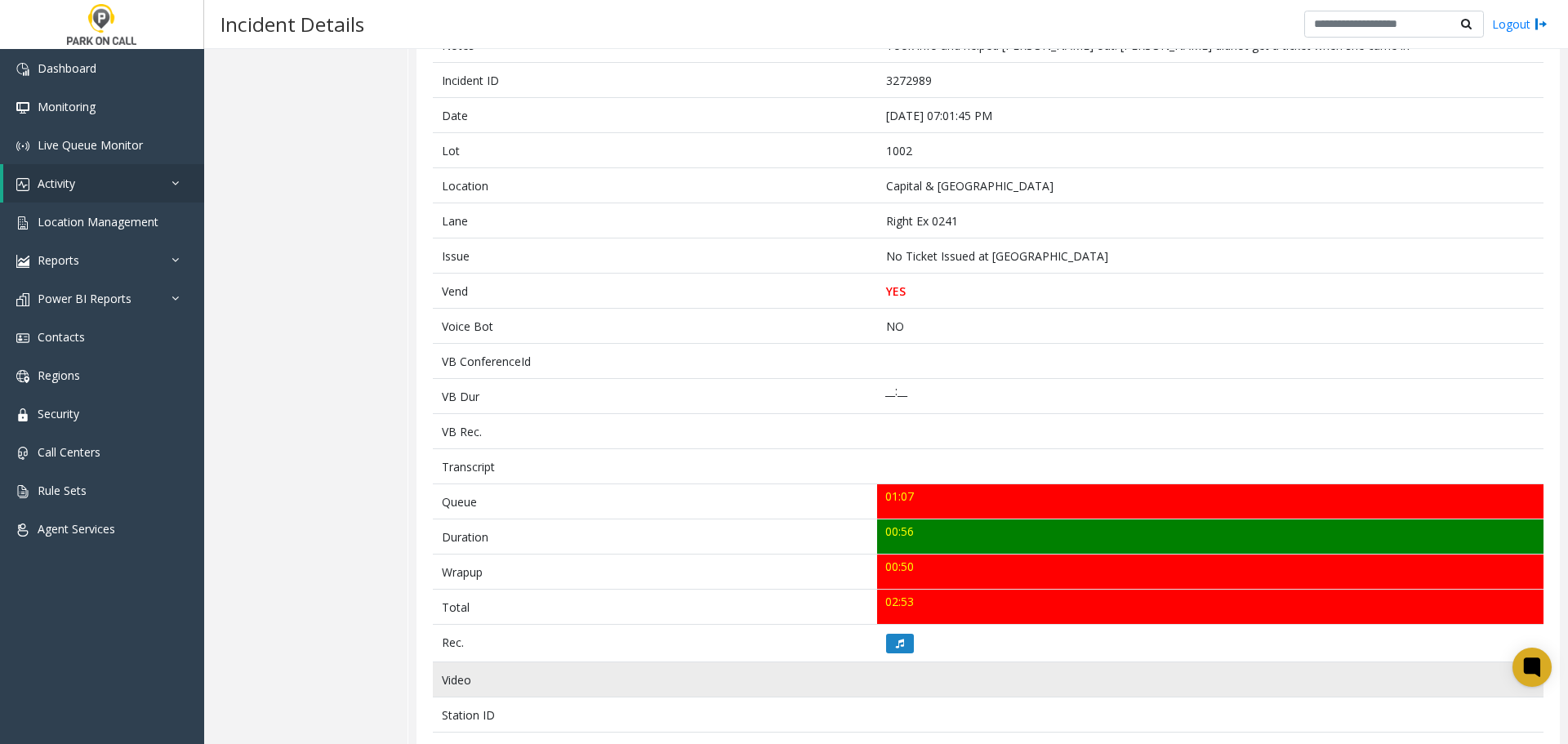
scroll to position [491, 0]
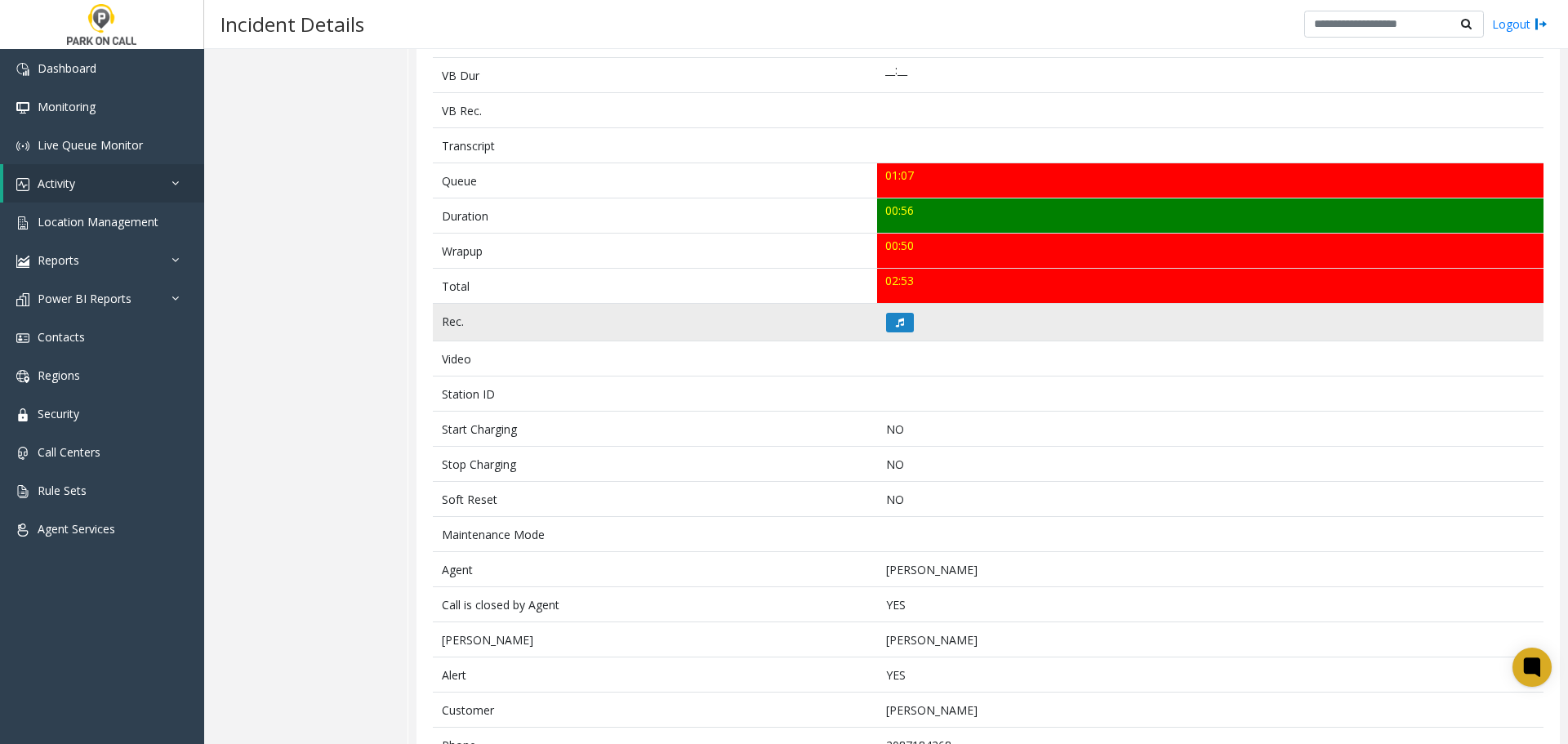
click at [887, 334] on td at bounding box center [1210, 323] width 667 height 38
click at [888, 331] on button at bounding box center [900, 323] width 27 height 20
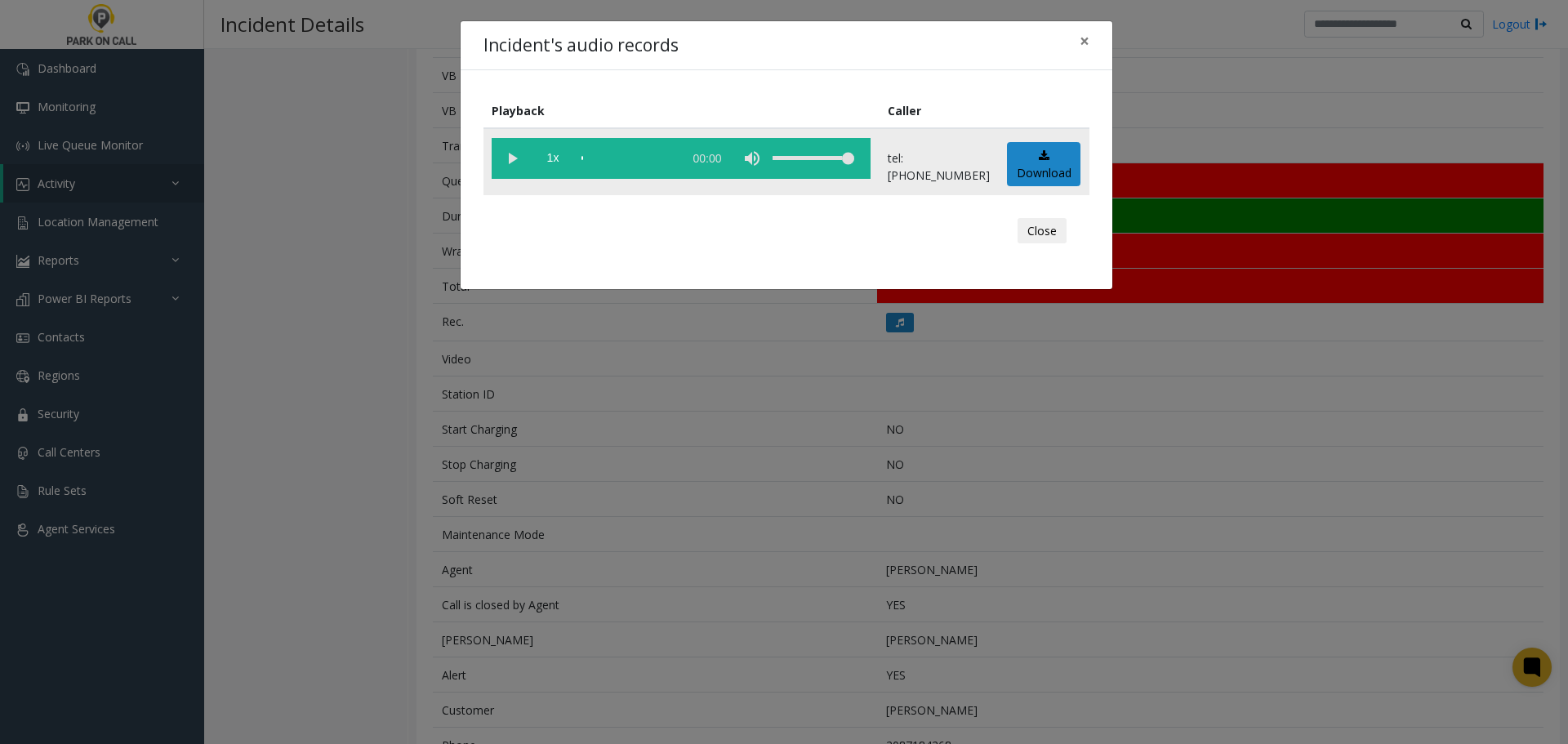
click at [508, 163] on vg-play-pause at bounding box center [513, 158] width 41 height 41
click at [777, 437] on div "Incident's audio records × Playback Caller 1x 00:59 tel:0010029004 Download Clo…" at bounding box center [784, 372] width 1568 height 744
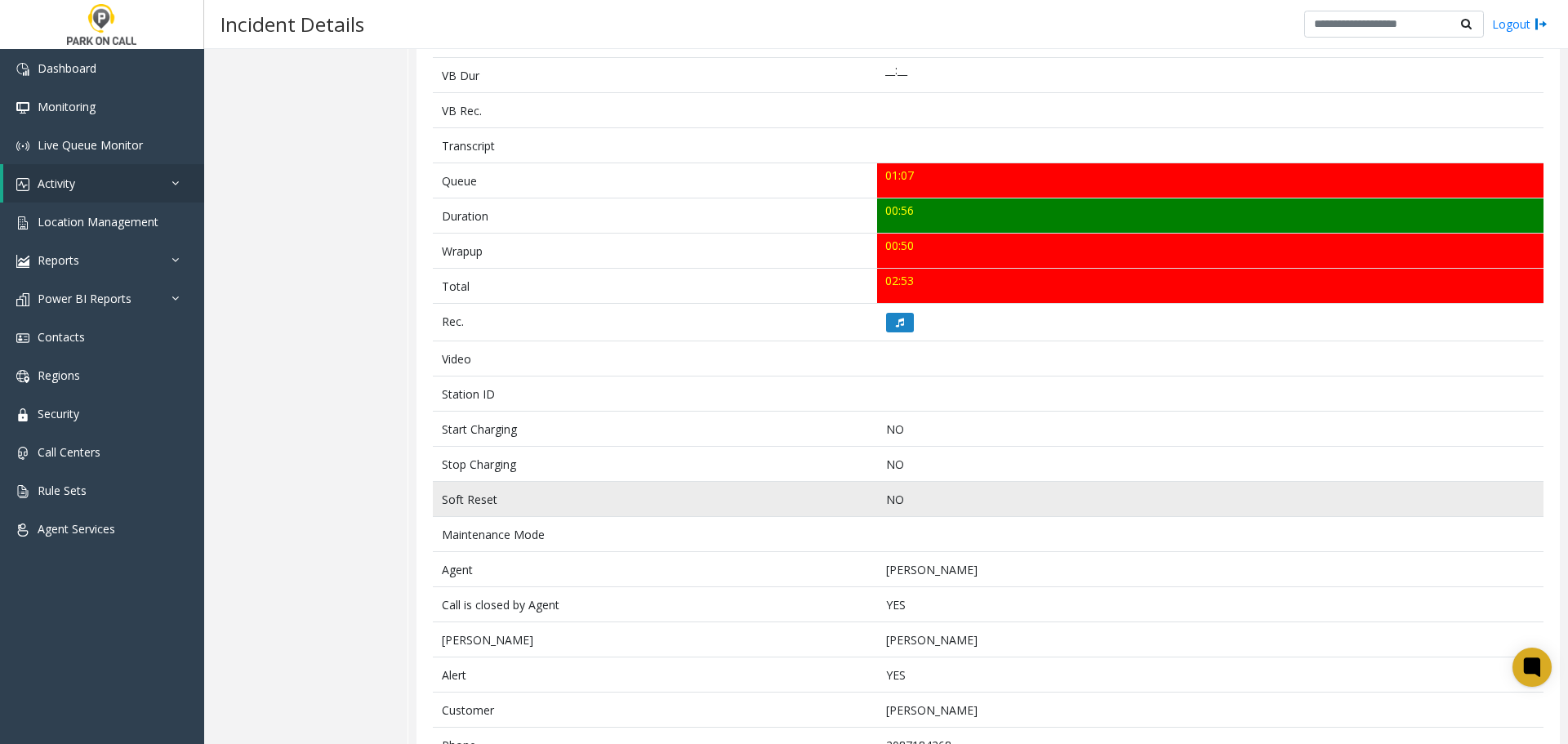
scroll to position [0, 0]
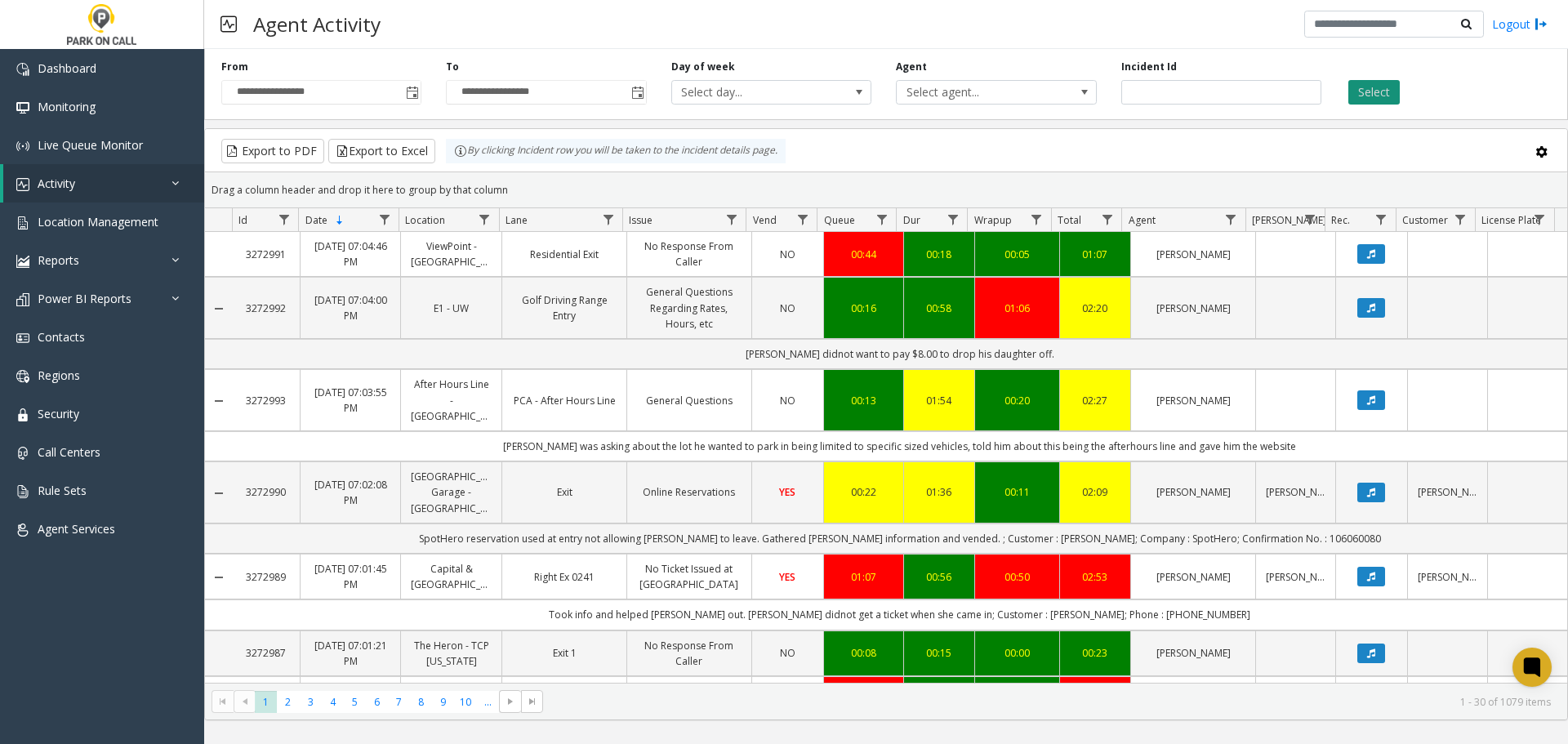
click at [1382, 89] on button "Select" at bounding box center [1375, 92] width 51 height 25
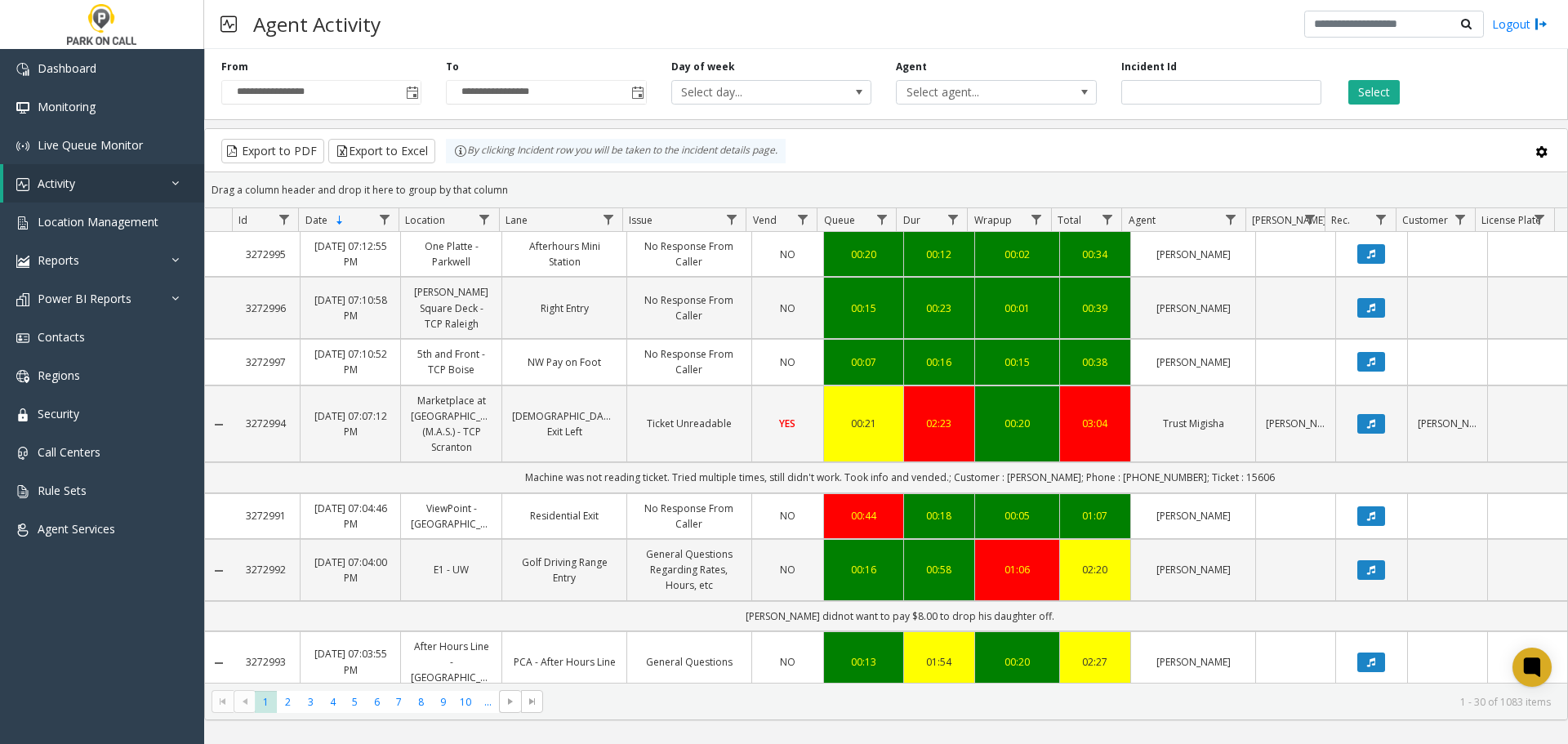
click at [954, 161] on div "Export to PDF Export to Excel By clicking Incident row you will be taken to the…" at bounding box center [886, 151] width 1334 height 25
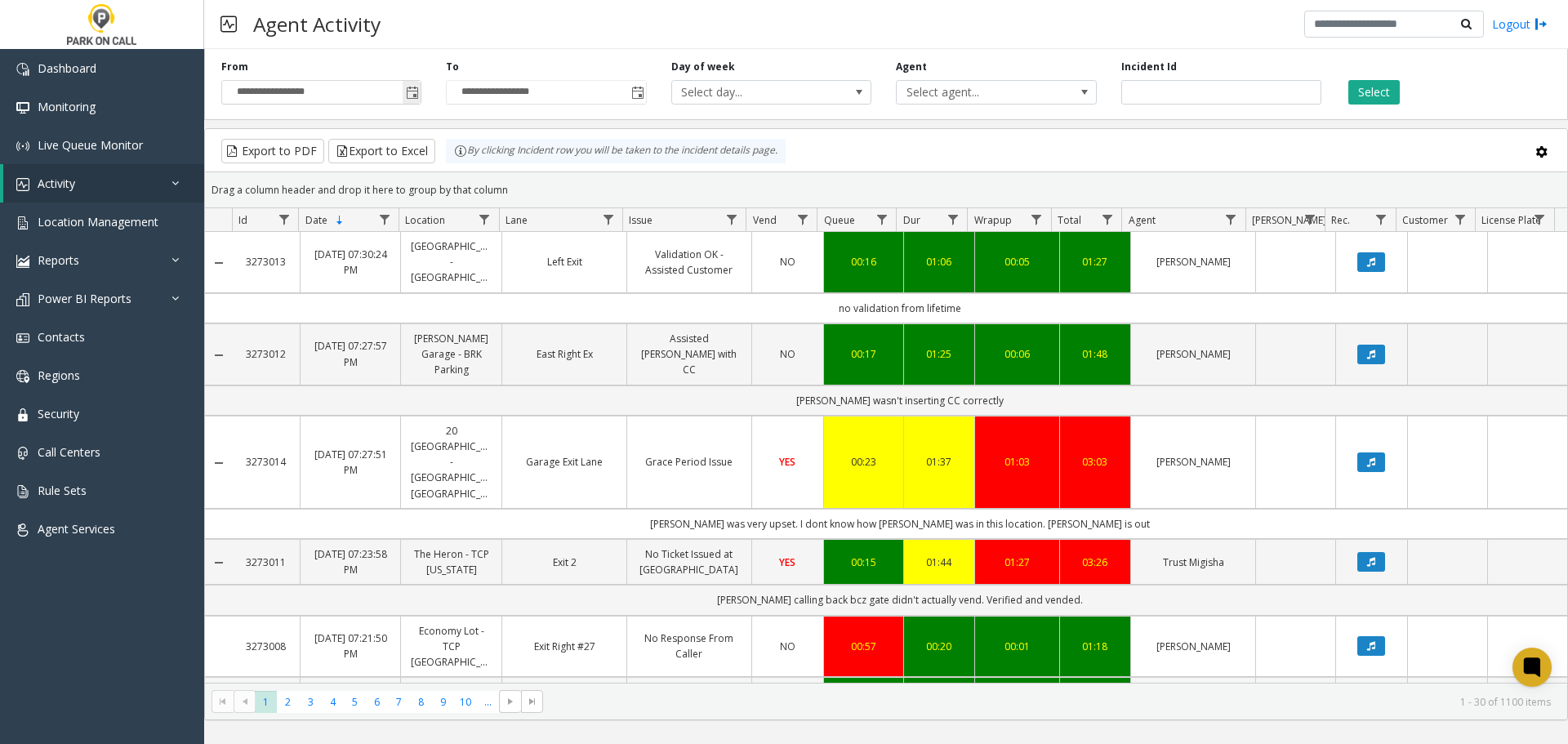
click at [407, 86] on span "Toggle popup" at bounding box center [412, 92] width 13 height 13
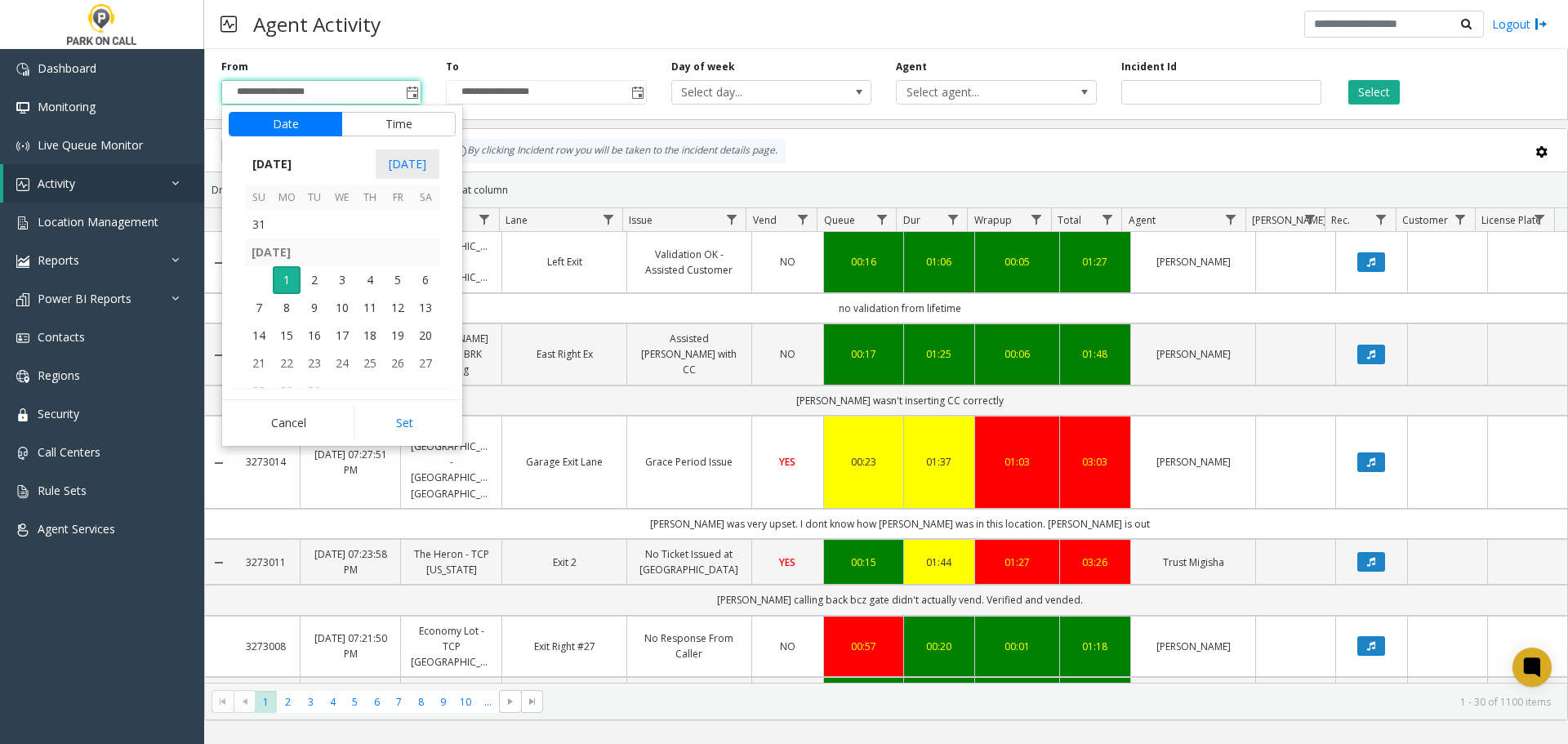
scroll to position [293160, 0]
click at [254, 253] on app-root "**********" at bounding box center [784, 372] width 1568 height 744
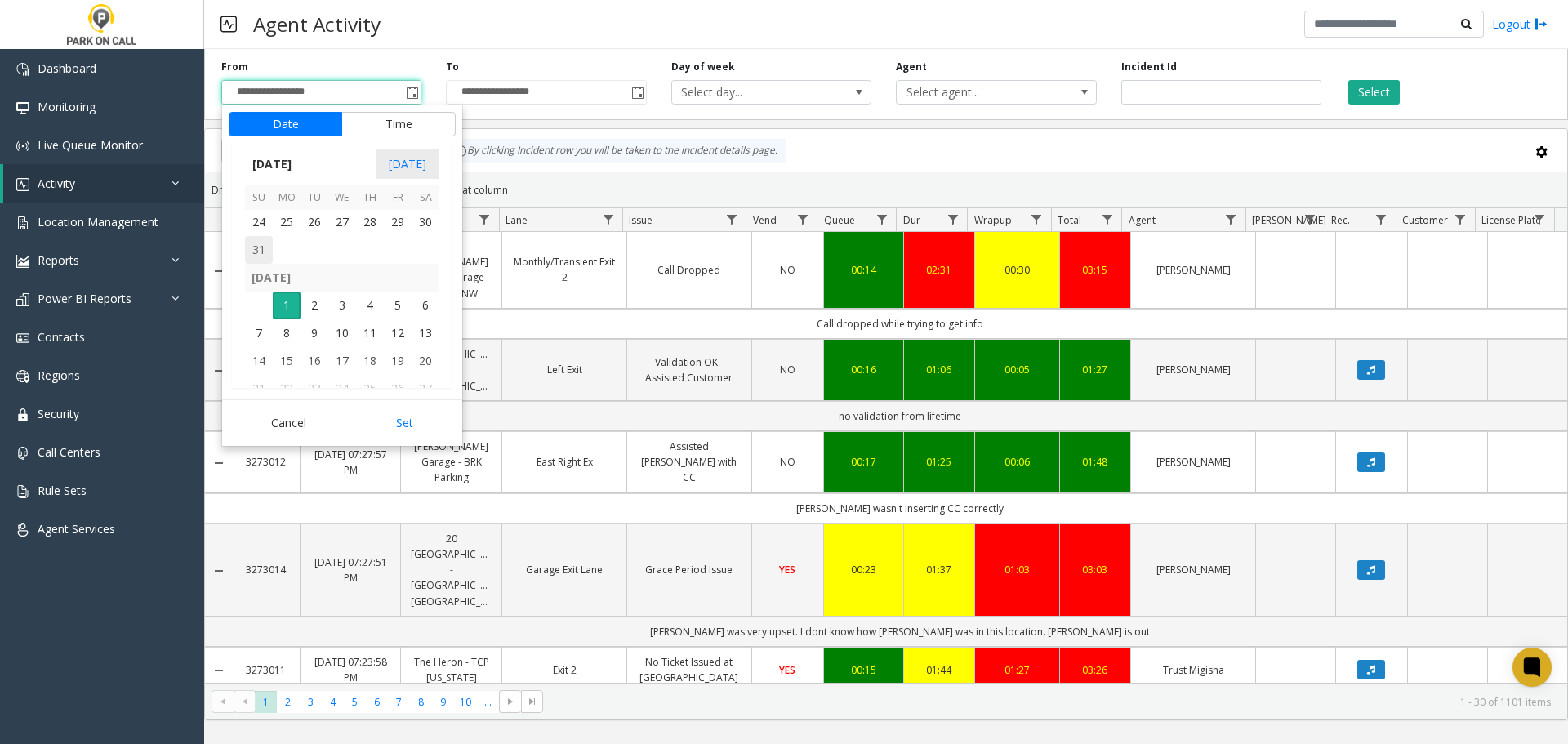
click at [251, 242] on span "31" at bounding box center [258, 250] width 27 height 27
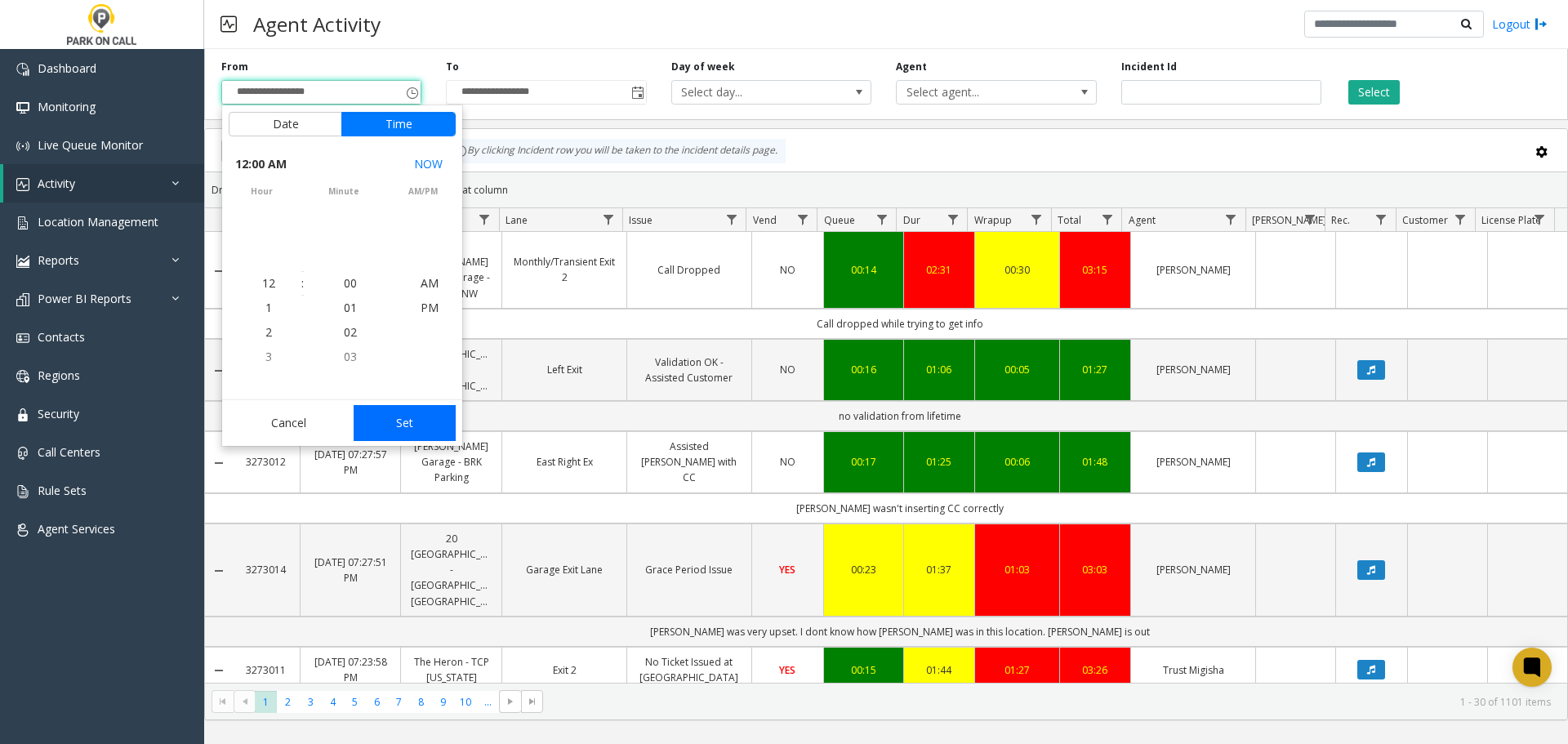
scroll to position [293047, 0]
drag, startPoint x: 393, startPoint y: 414, endPoint x: 413, endPoint y: 381, distance: 38.6
click at [393, 414] on button "Set" at bounding box center [405, 423] width 103 height 36
type input "**********"
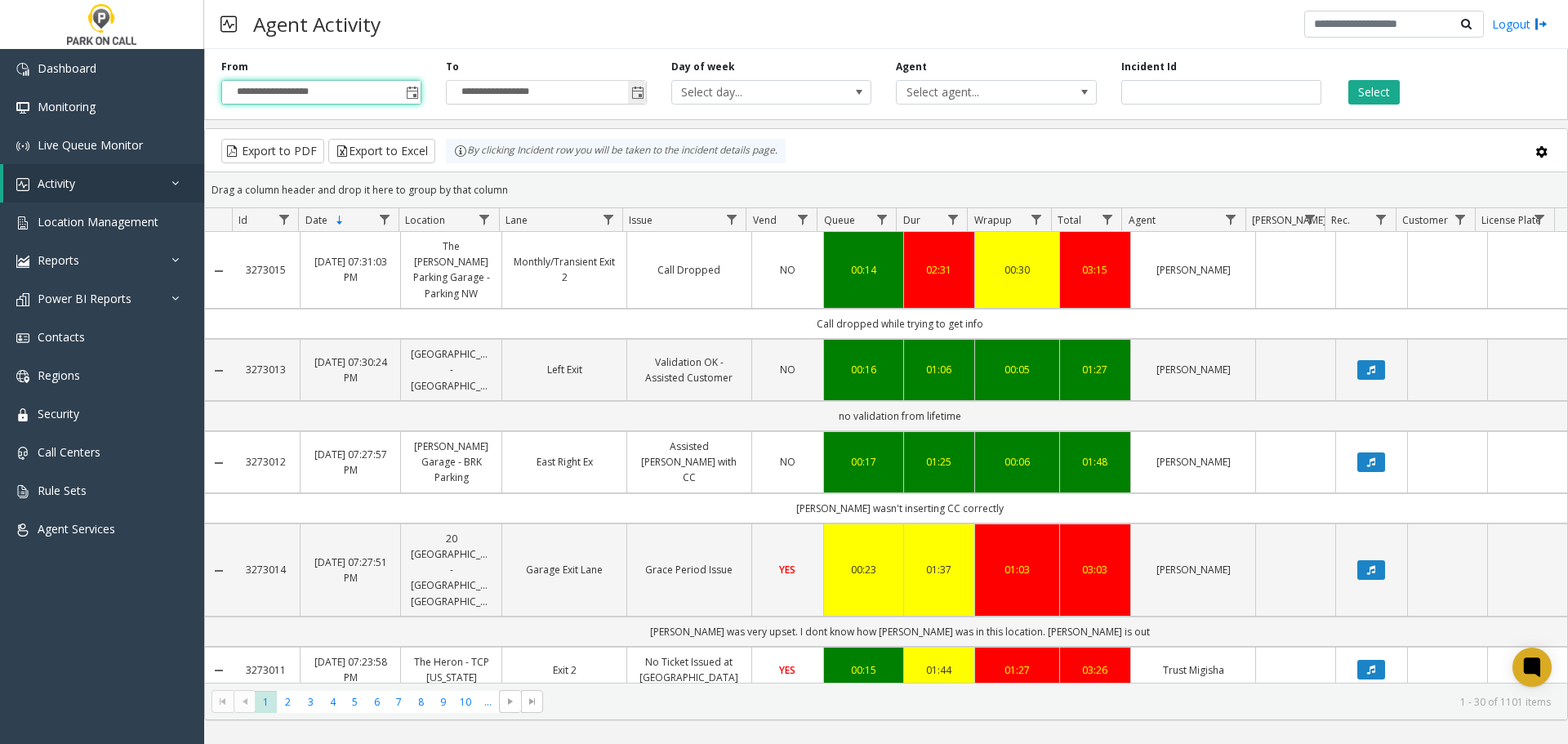
drag, startPoint x: 632, startPoint y: 89, endPoint x: 618, endPoint y: 103, distance: 19.8
click at [632, 89] on span "Toggle popup" at bounding box center [638, 92] width 13 height 13
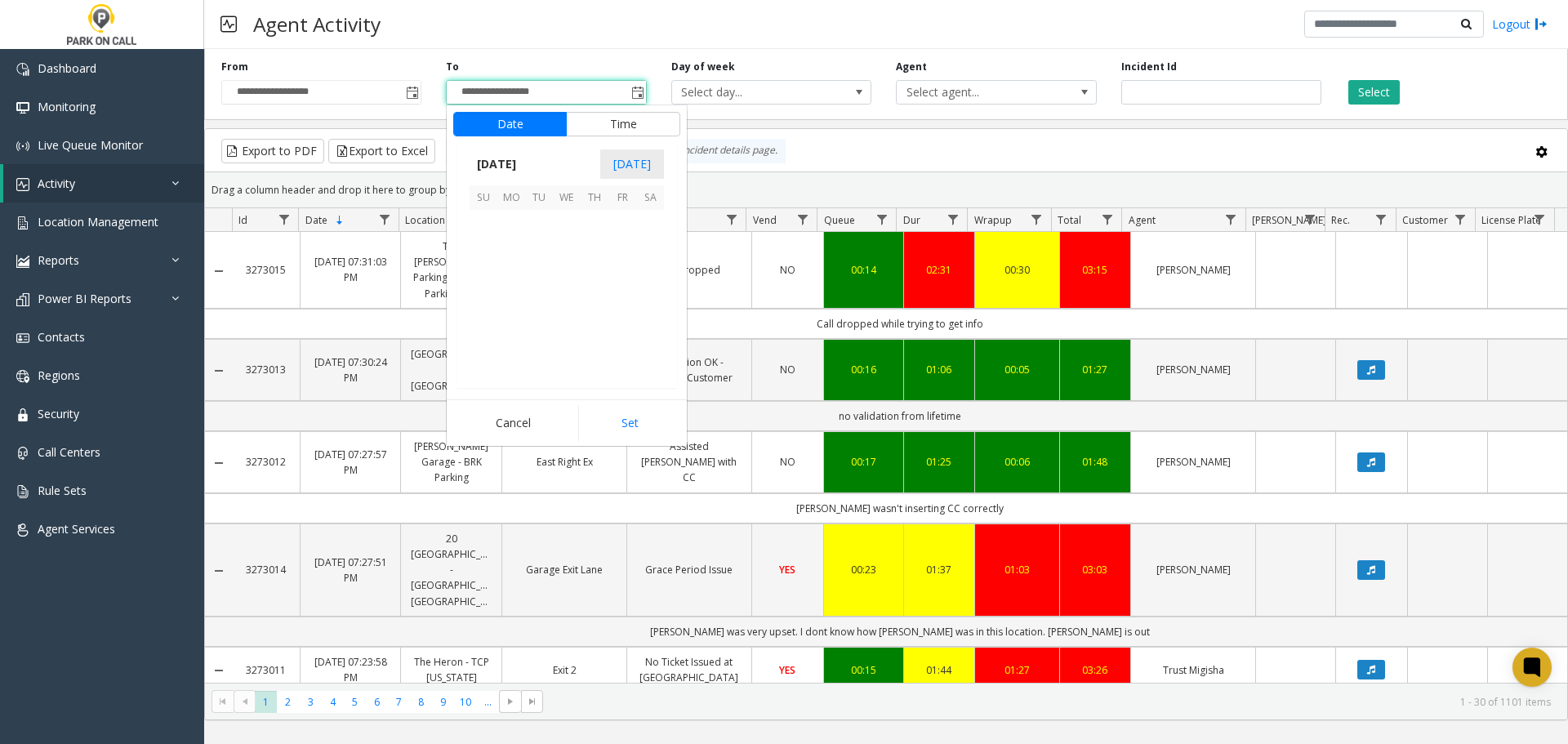
scroll to position [25, 0]
click at [476, 248] on span "31" at bounding box center [484, 250] width 27 height 27
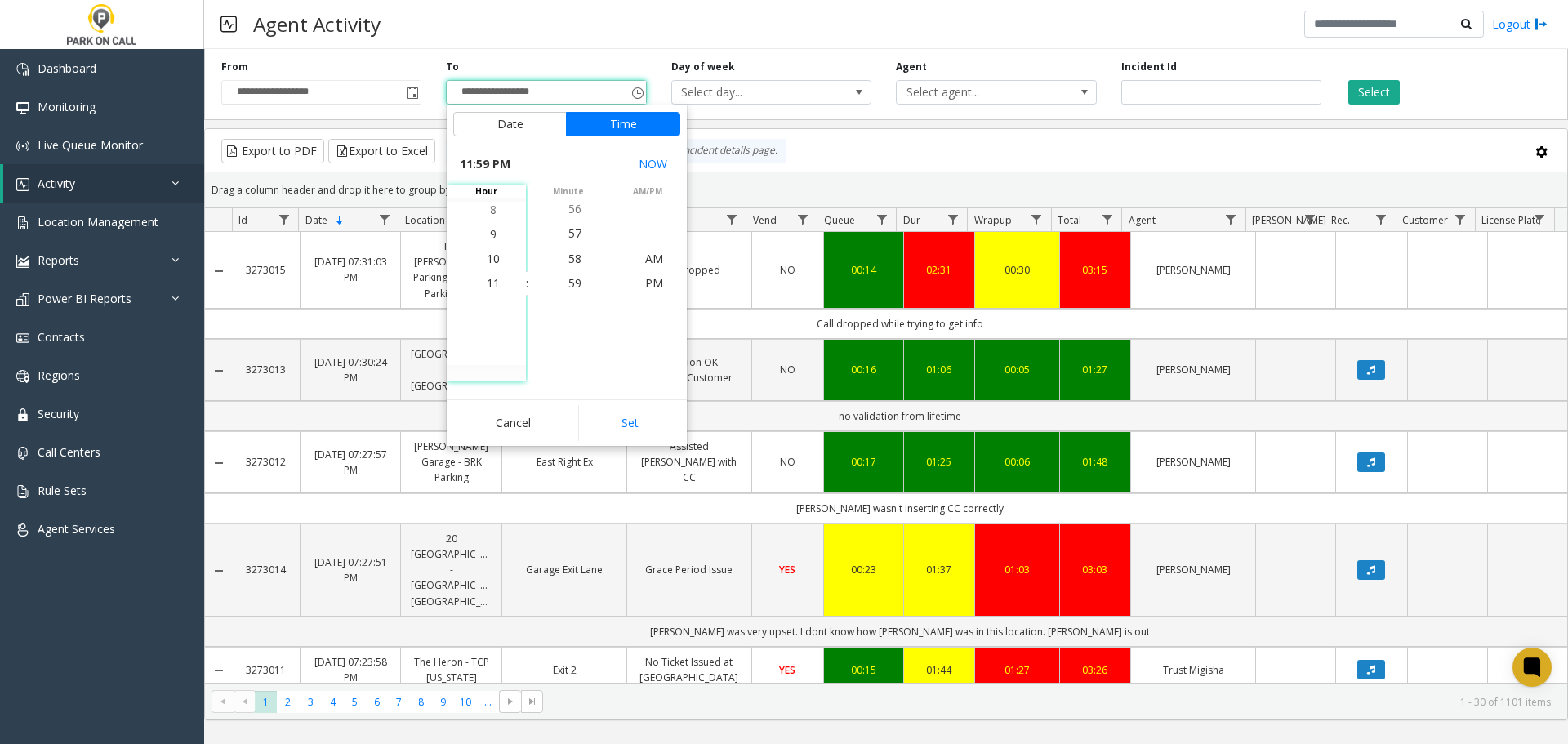
drag, startPoint x: 616, startPoint y: 415, endPoint x: 648, endPoint y: 372, distance: 53.6
click at [616, 415] on button "Set" at bounding box center [630, 423] width 103 height 36
type input "**********"
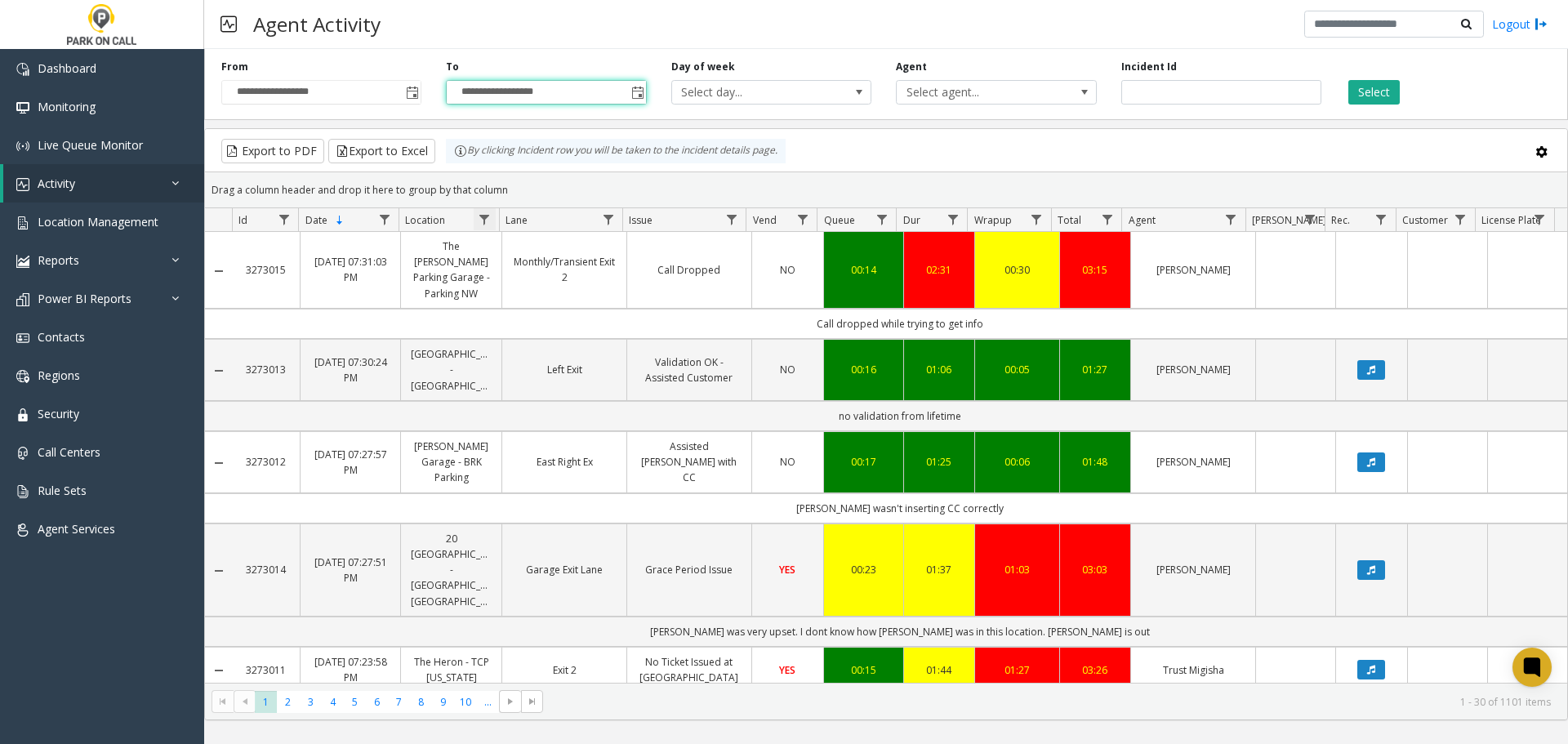
click at [484, 222] on span "Data table" at bounding box center [484, 219] width 13 height 13
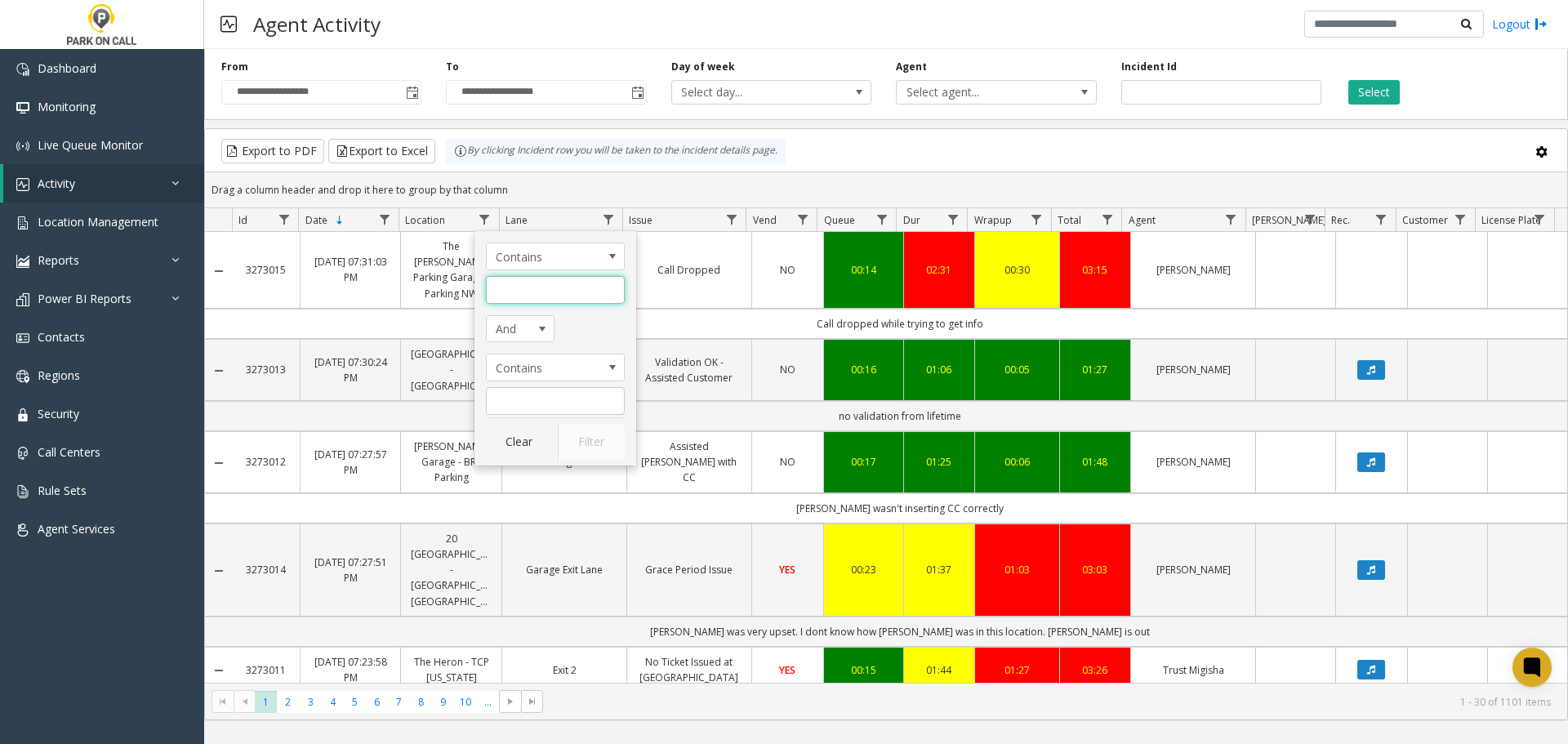
click at [503, 290] on input "Location Filter" at bounding box center [555, 290] width 139 height 27
type input "*******"
click button "Filter" at bounding box center [591, 442] width 67 height 36
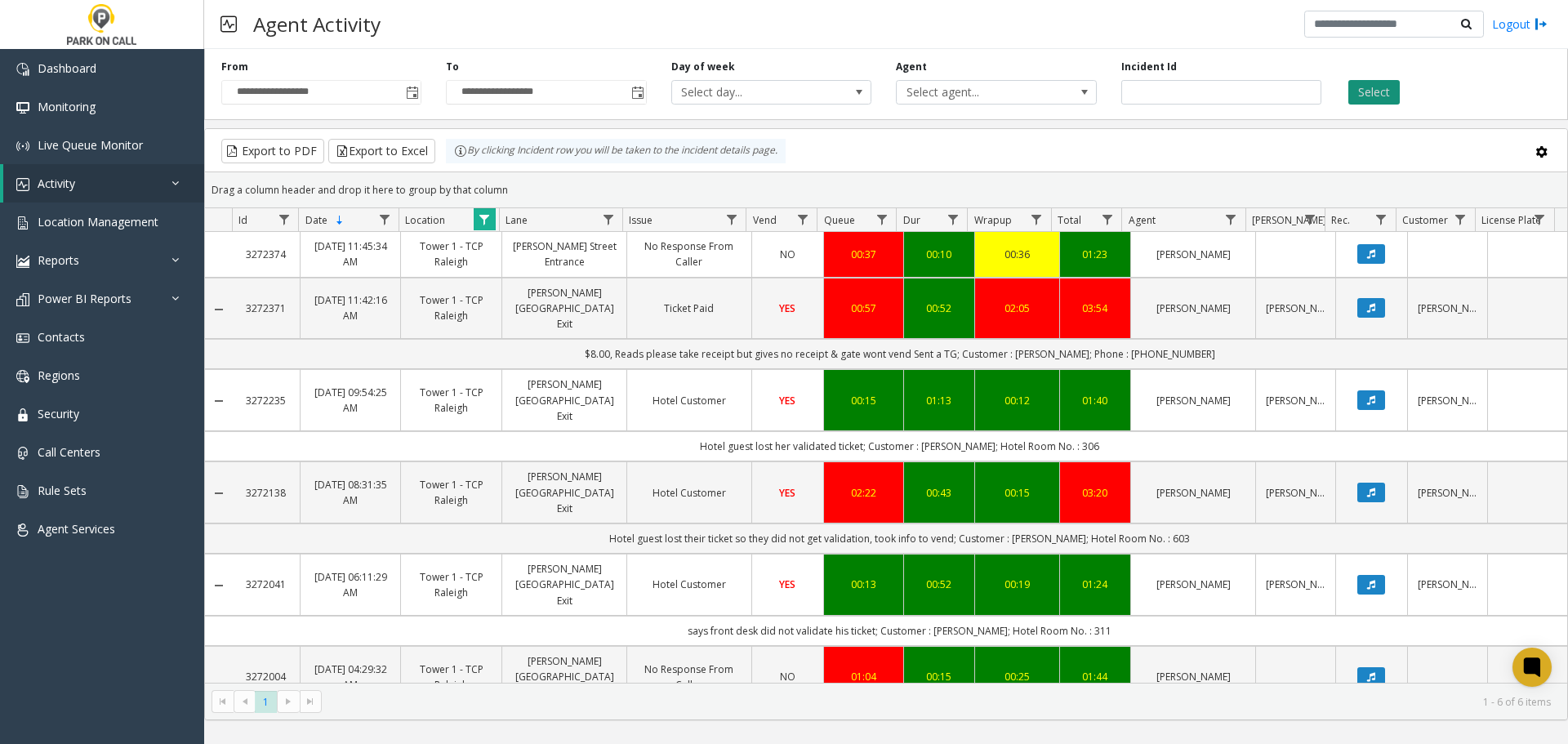
click at [1369, 94] on button "Select" at bounding box center [1375, 92] width 51 height 25
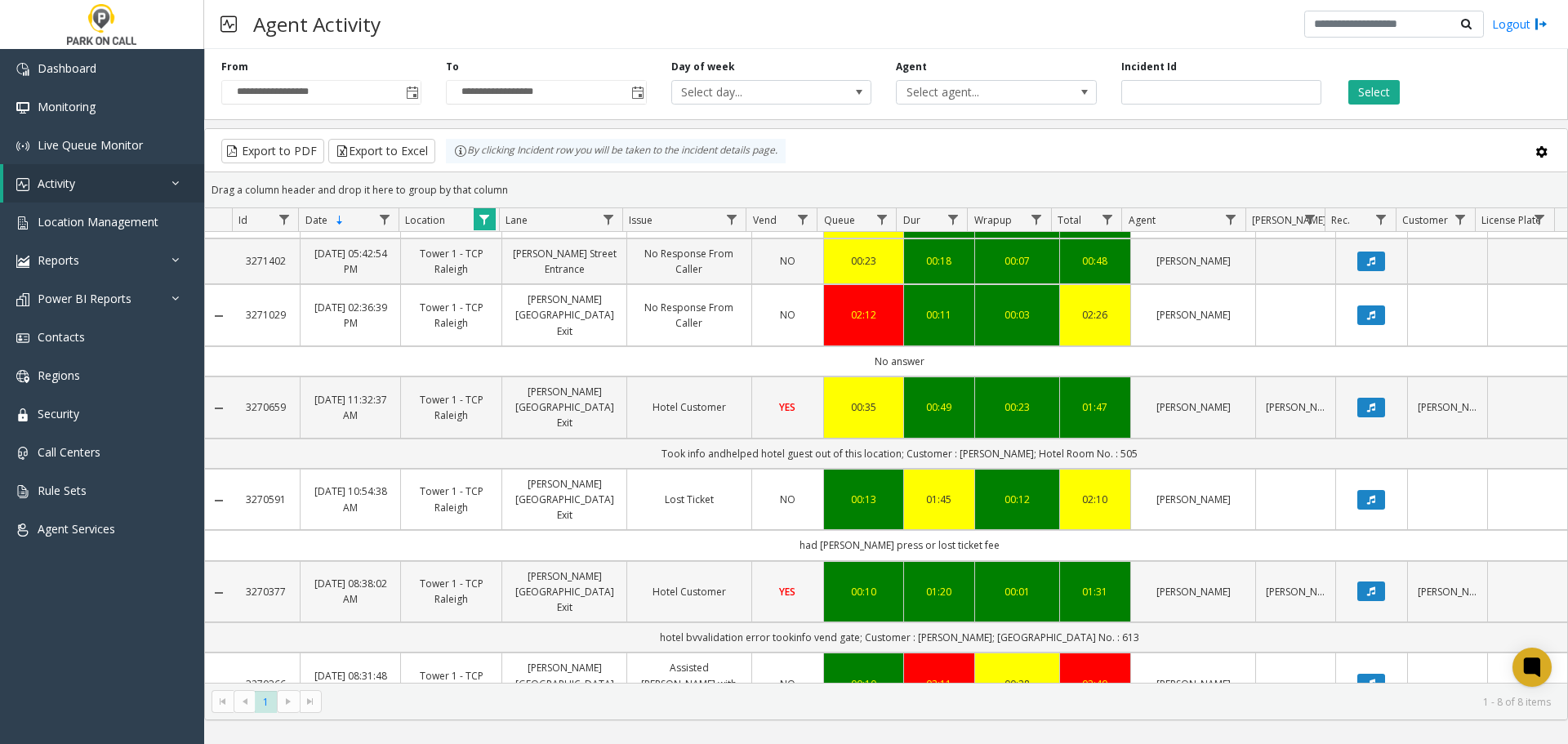
scroll to position [98, 0]
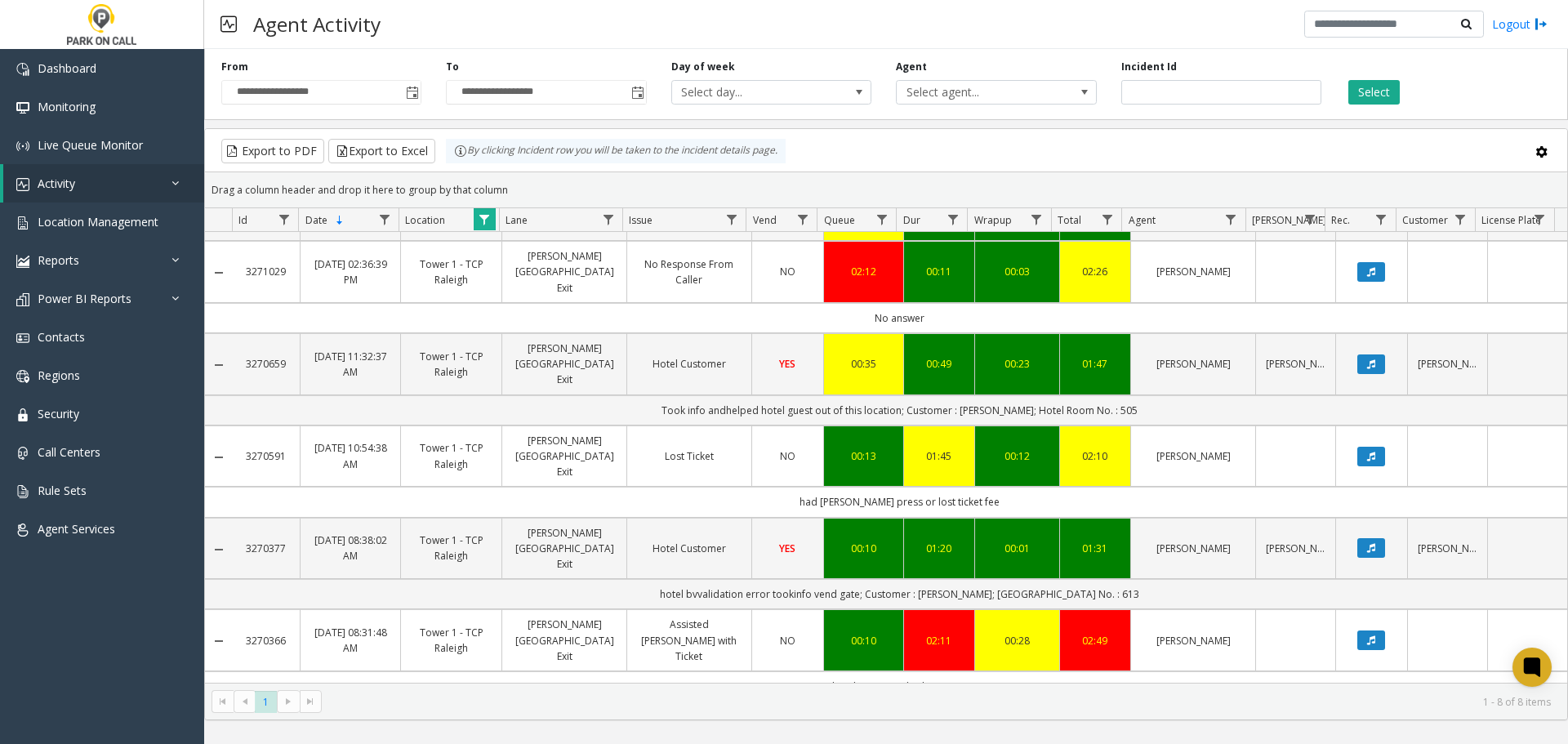
click at [1368, 728] on icon "Data table" at bounding box center [1372, 732] width 9 height 9
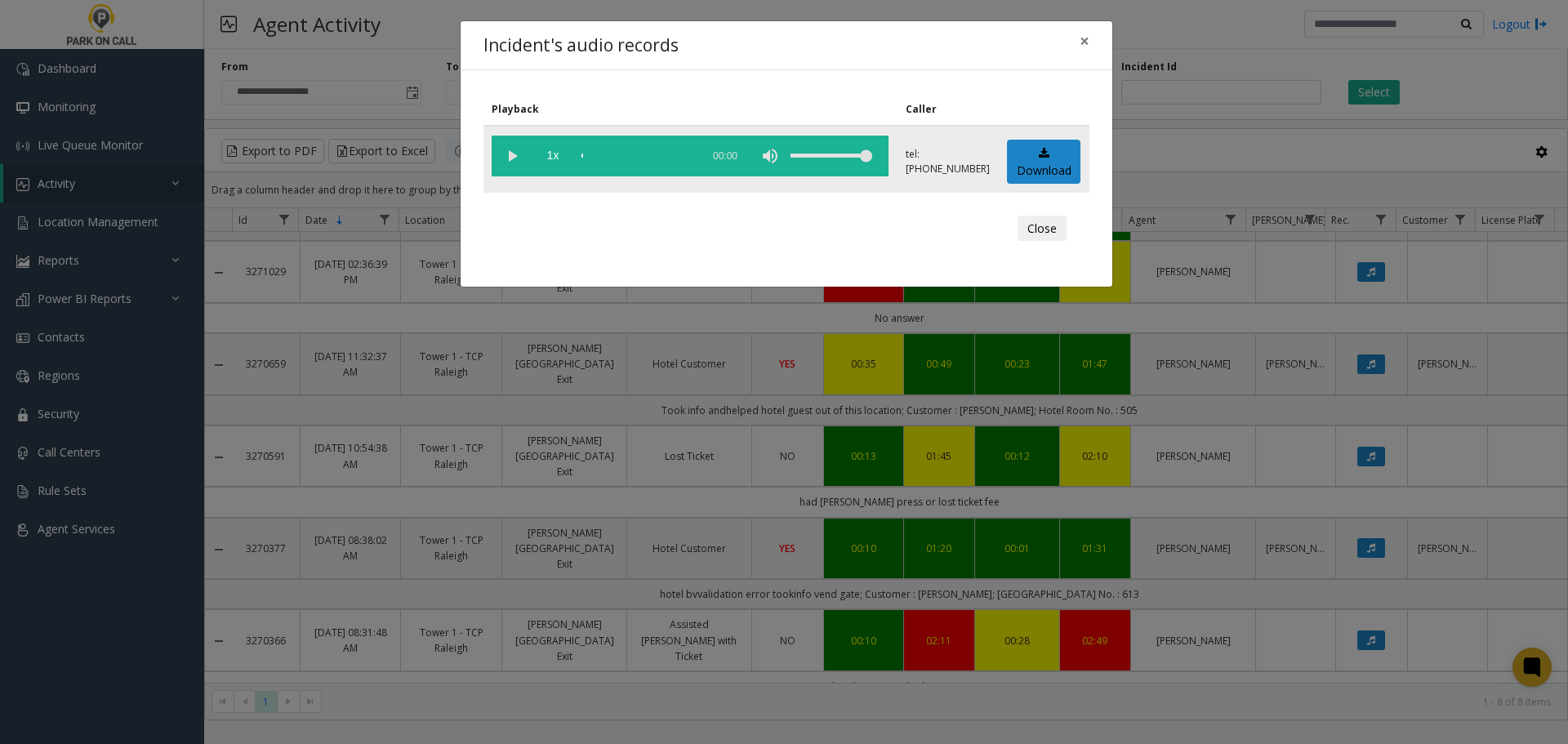
click at [508, 152] on vg-play-pause at bounding box center [513, 156] width 41 height 41
click at [599, 155] on div "scrub bar" at bounding box center [637, 156] width 111 height 41
click at [605, 158] on div "scrub bar" at bounding box center [637, 156] width 111 height 41
click at [613, 158] on div "scrub bar" at bounding box center [637, 156] width 111 height 41
click at [753, 521] on div "Incident's audio records × Playback Caller 1x 03:34 tel:0030259004 Download Clo…" at bounding box center [784, 372] width 1568 height 744
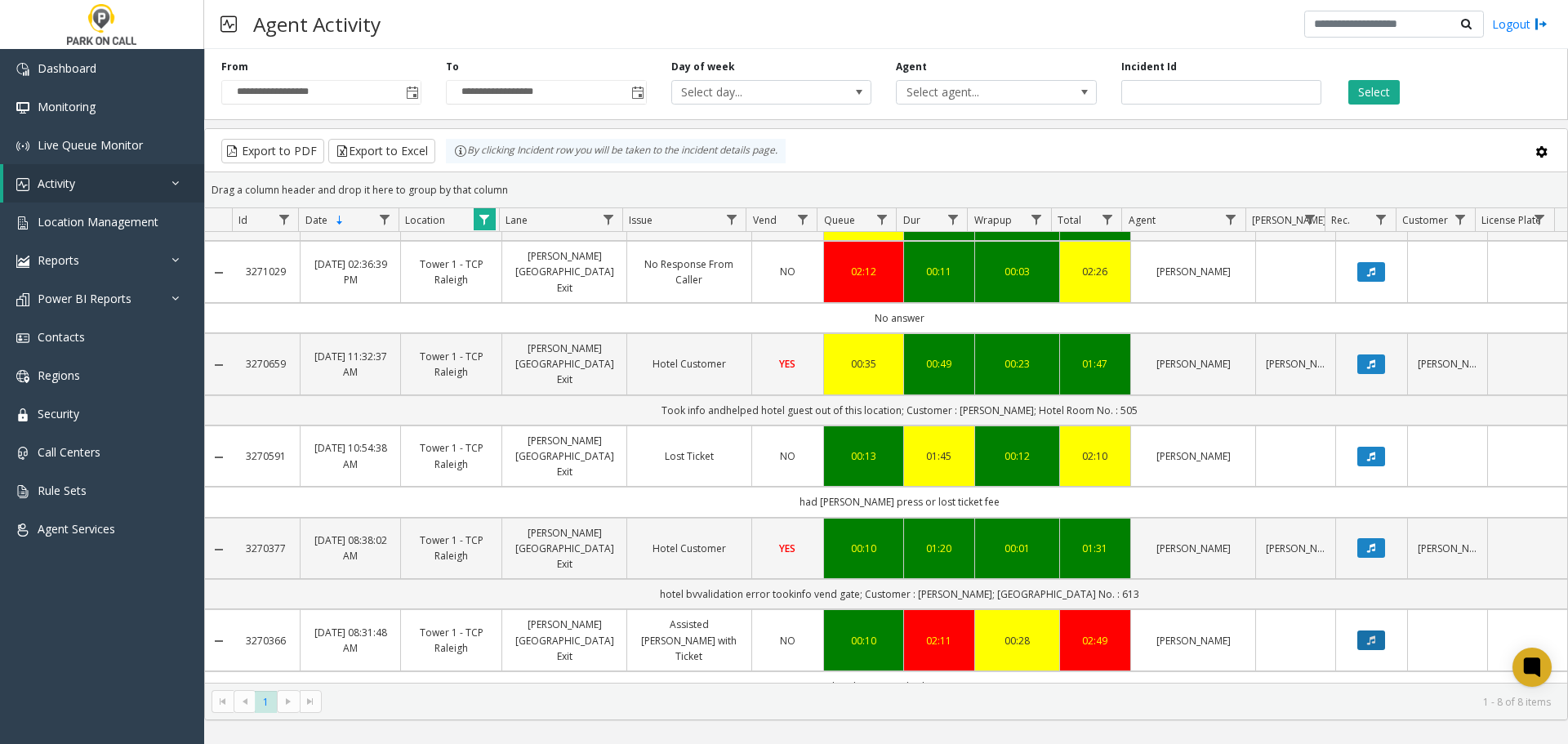
click at [1357, 631] on button "Data table" at bounding box center [1371, 640] width 27 height 20
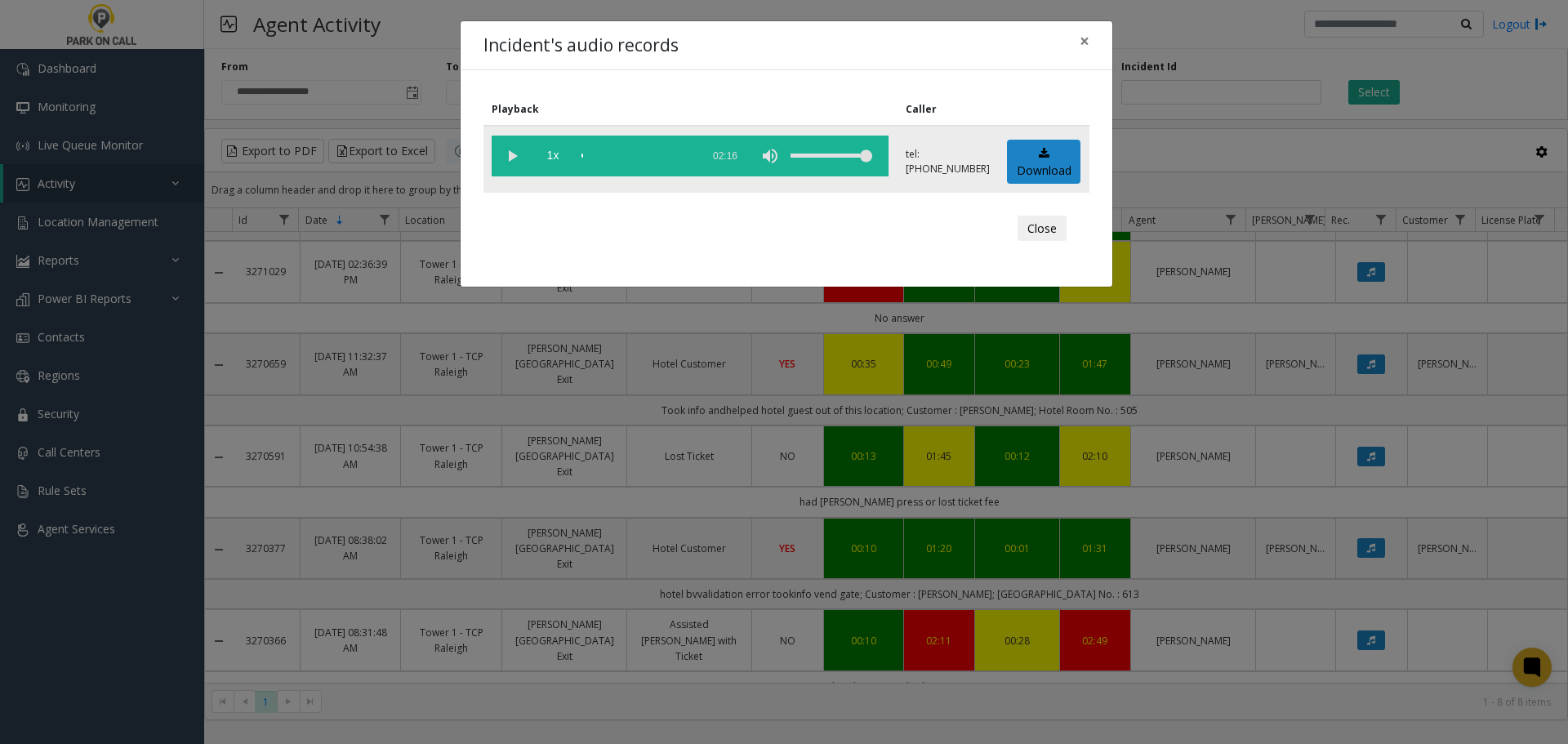
click at [518, 153] on vg-play-pause at bounding box center [513, 156] width 41 height 41
click at [591, 153] on div "scrub bar" at bounding box center [637, 156] width 111 height 41
click at [518, 147] on vg-play-pause at bounding box center [513, 156] width 41 height 41
drag, startPoint x: 965, startPoint y: 74, endPoint x: 945, endPoint y: 81, distance: 21.2
click at [965, 74] on div "Playback Caller 1x 02:16 tel:0030259004 Download Close" at bounding box center [787, 178] width 652 height 217
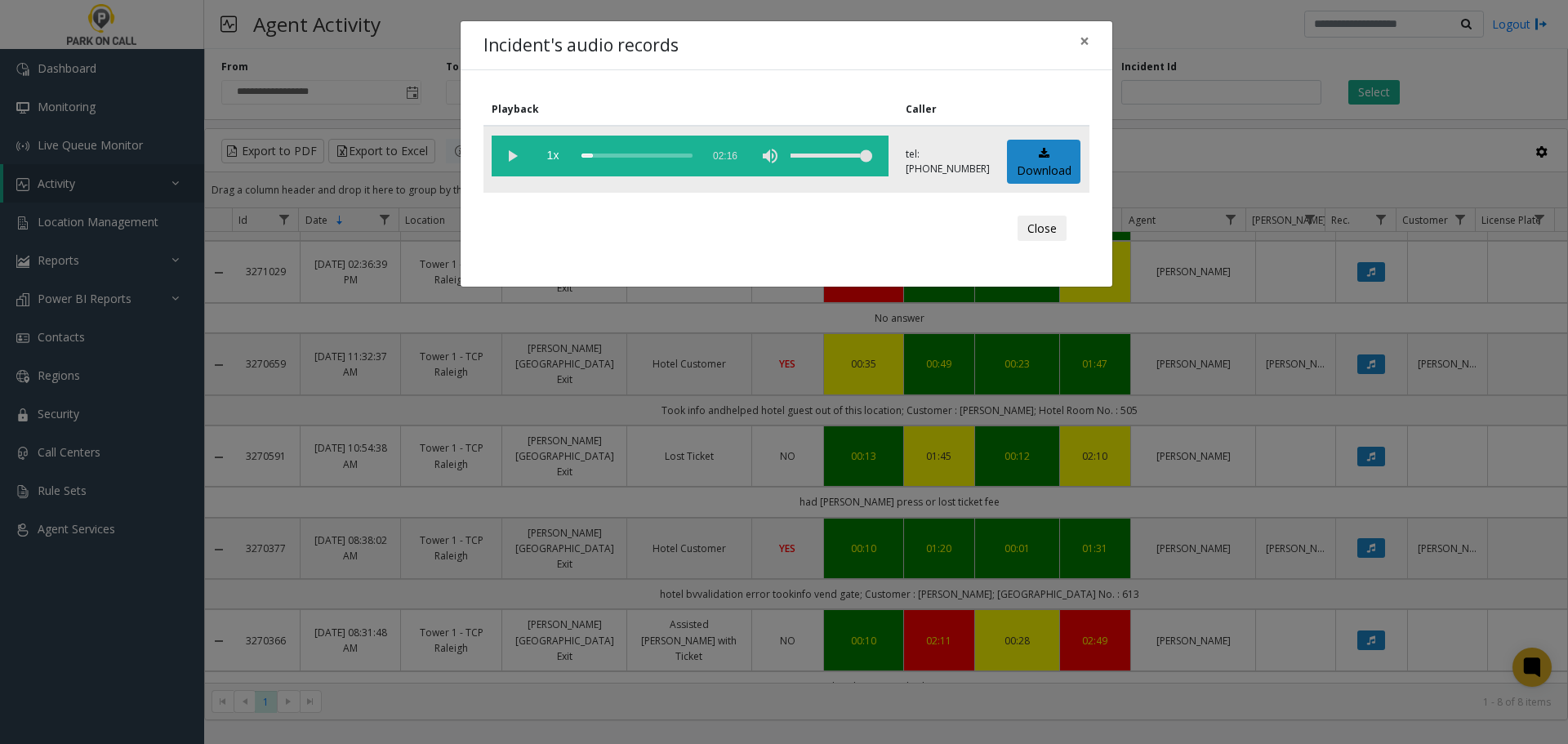
click at [528, 154] on vg-play-pause at bounding box center [513, 156] width 41 height 41
click at [508, 170] on vg-play-pause at bounding box center [513, 156] width 41 height 41
click at [516, 152] on vg-play-pause at bounding box center [513, 156] width 41 height 41
click at [510, 160] on vg-play-pause at bounding box center [513, 156] width 41 height 41
click at [507, 154] on vg-play-pause at bounding box center [513, 156] width 41 height 41
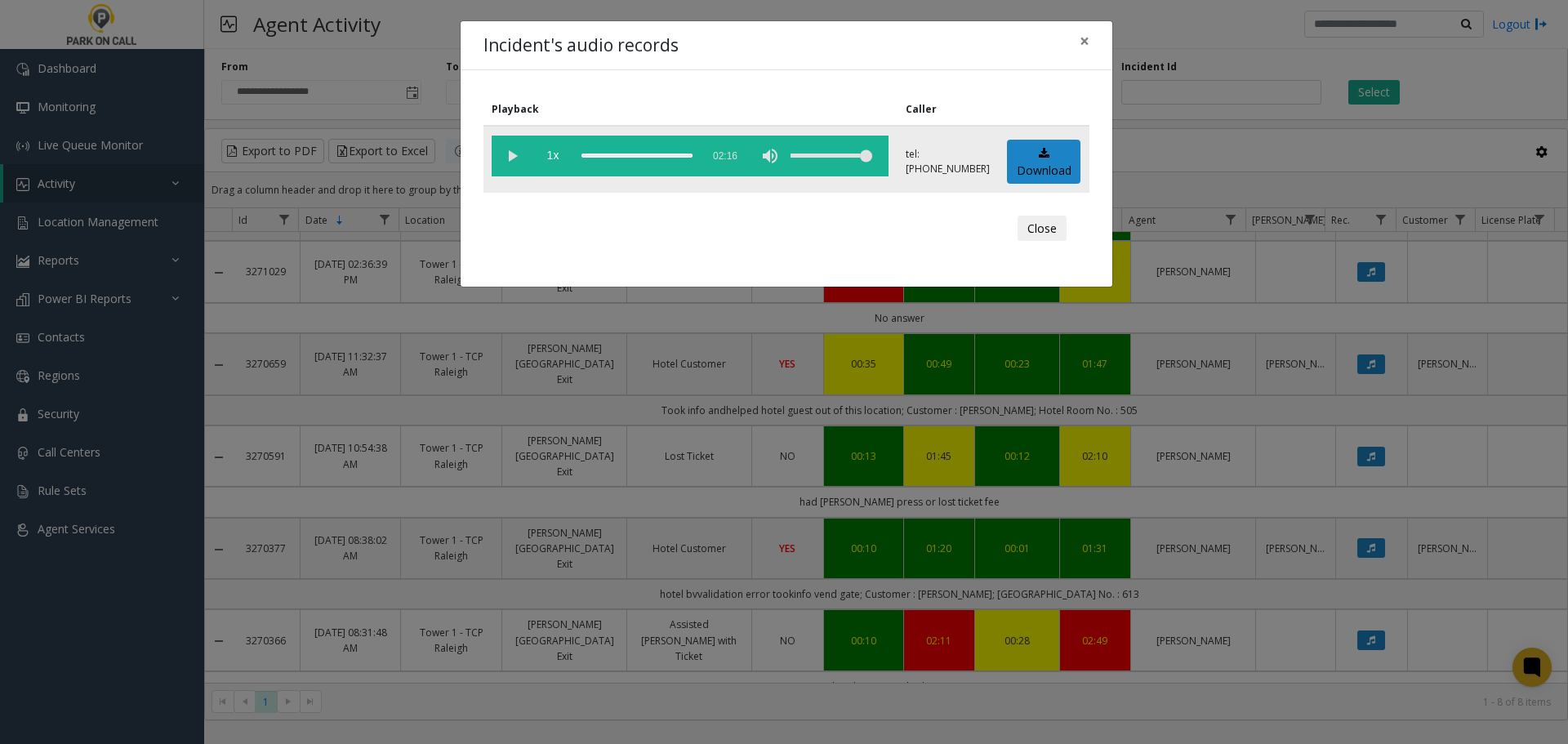
click at [512, 156] on vg-play-pause at bounding box center [513, 156] width 41 height 41
click at [1040, 153] on icon at bounding box center [1044, 153] width 10 height 11
drag, startPoint x: 922, startPoint y: 154, endPoint x: 952, endPoint y: 158, distance: 30.3
click at [952, 158] on p "tel:0030259004" at bounding box center [947, 162] width 84 height 29
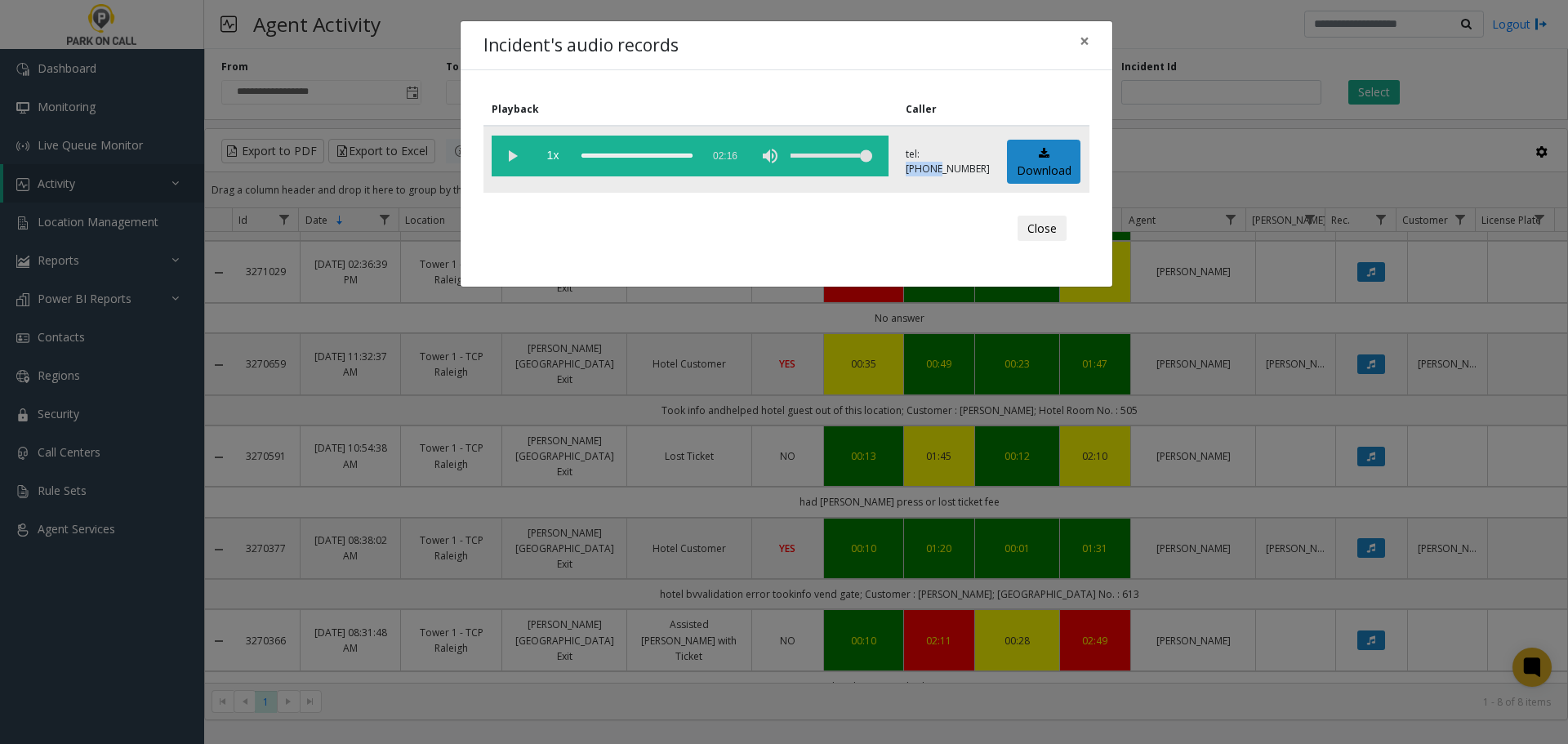
drag, startPoint x: 926, startPoint y: 152, endPoint x: 959, endPoint y: 157, distance: 33.4
click at [959, 157] on p "tel:0030259004" at bounding box center [947, 162] width 84 height 29
copy p "003025"
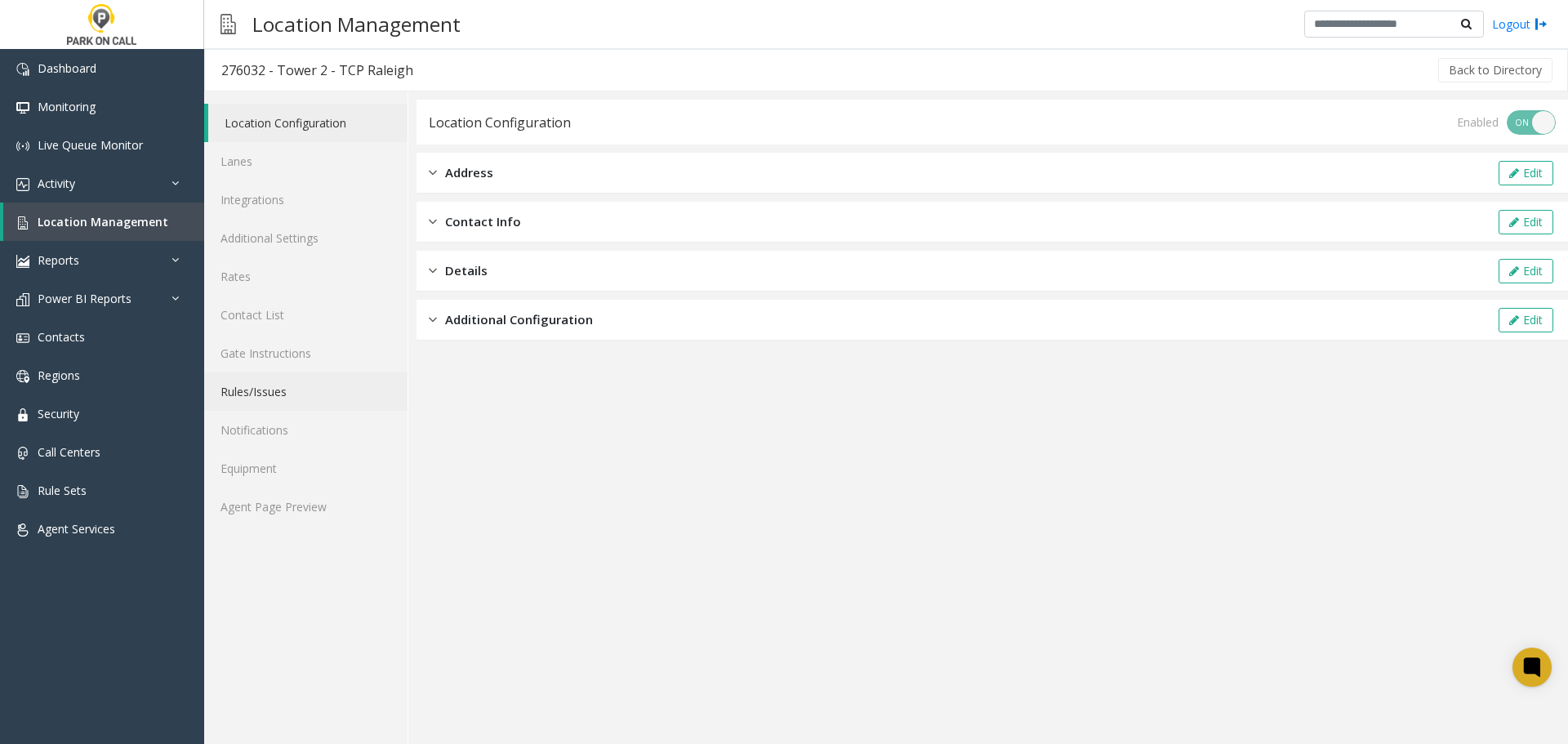
click at [285, 387] on link "Rules/Issues" at bounding box center [306, 391] width 204 height 39
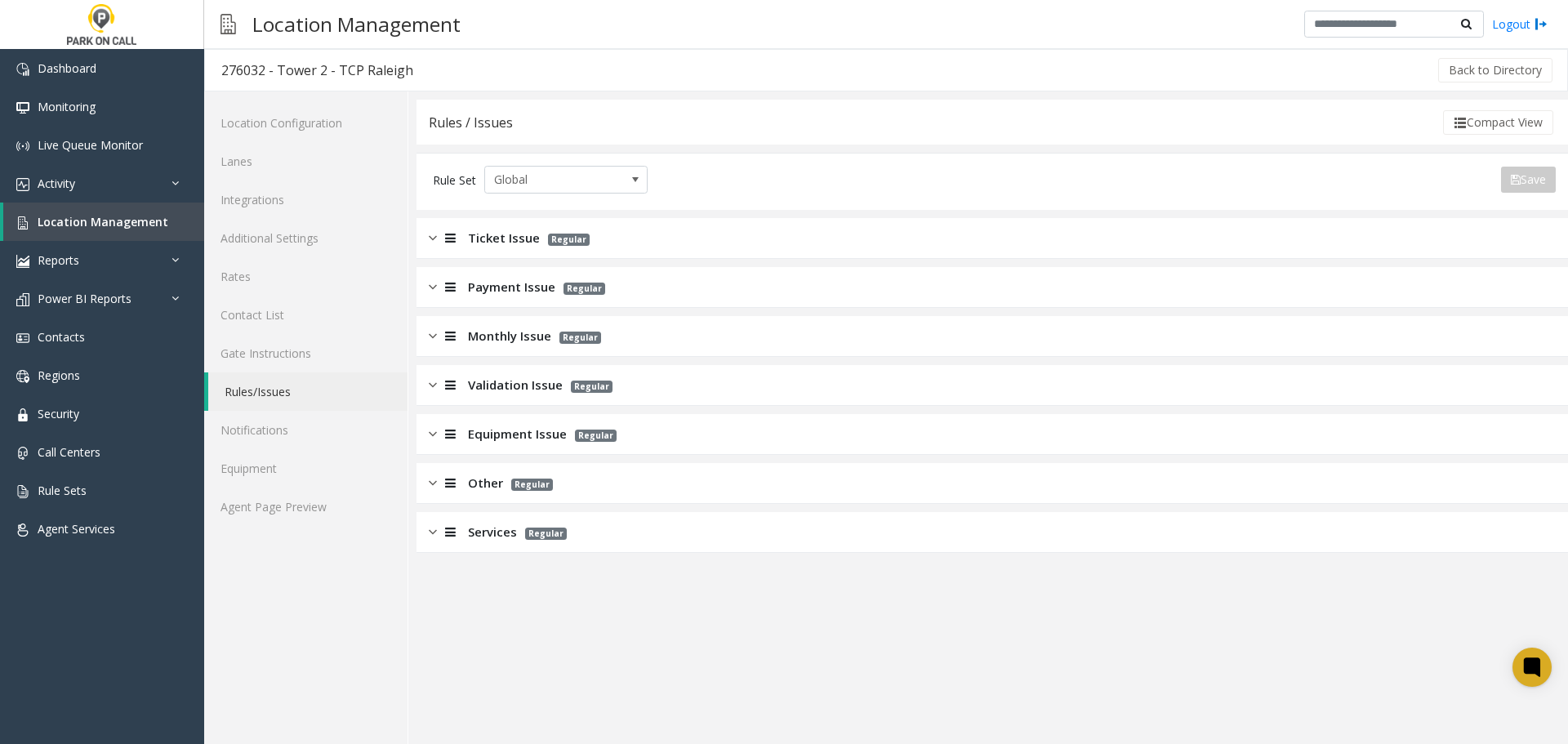
click at [609, 558] on app-rules "Rules / Issues Compact View Rule Set Global Save Export to PDF Export to Excel …" at bounding box center [993, 421] width 1152 height 645
click at [599, 537] on div "Services Regular" at bounding box center [993, 533] width 1152 height 41
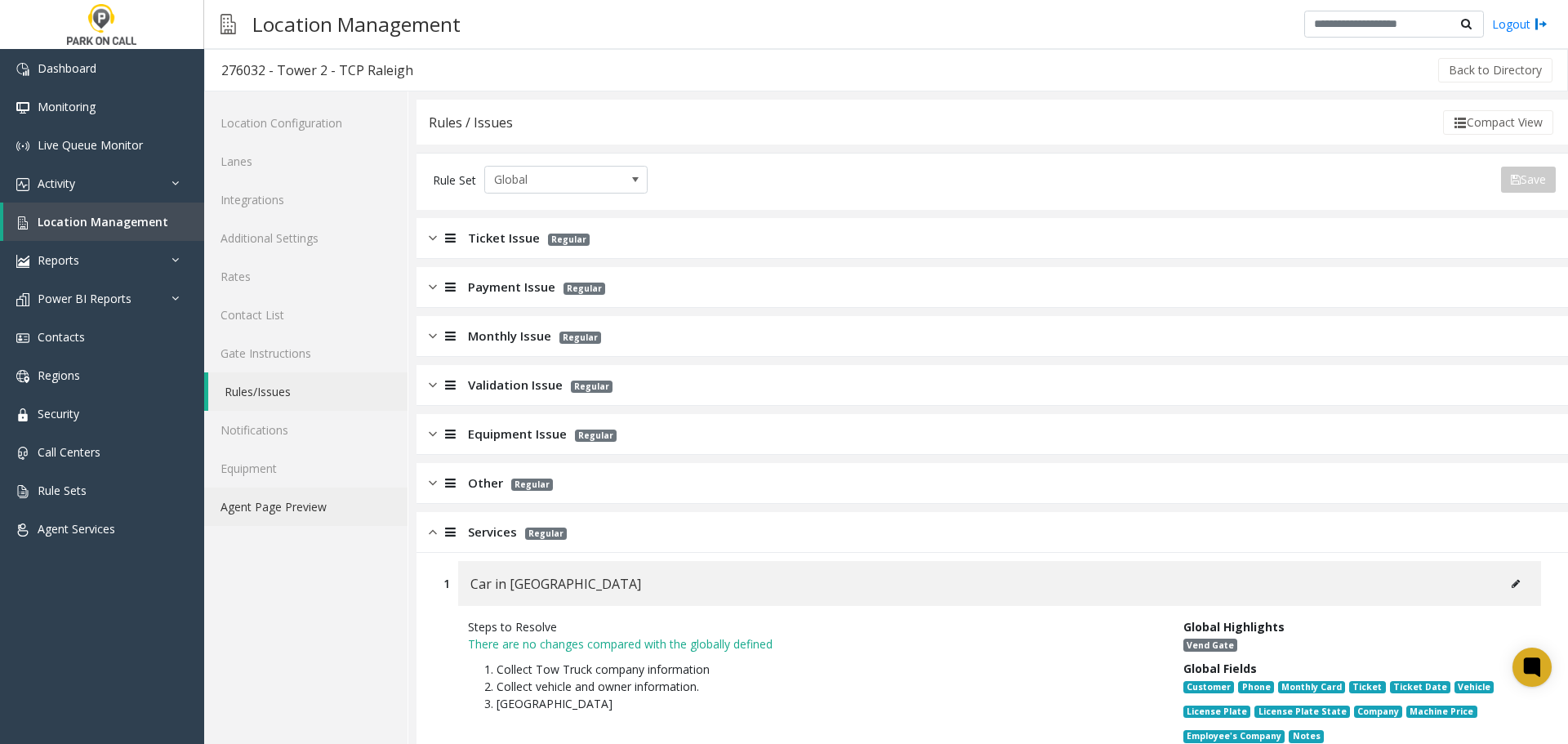
click at [321, 511] on link "Agent Page Preview" at bounding box center [306, 507] width 204 height 39
